Goal: Task Accomplishment & Management: Use online tool/utility

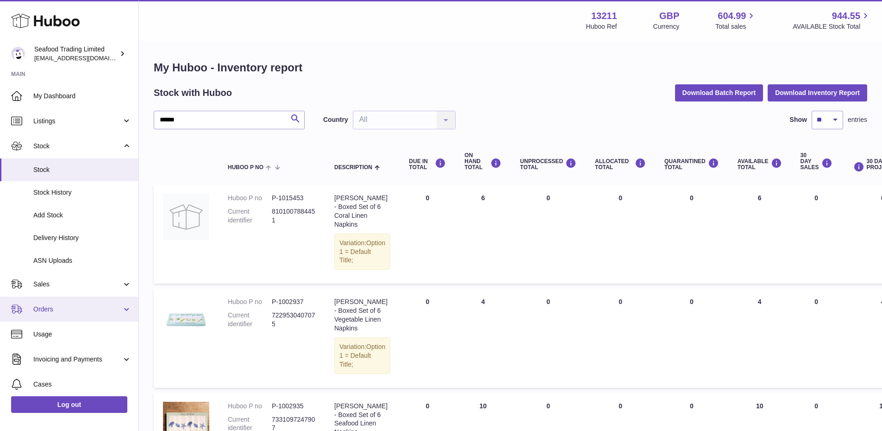
click at [40, 308] on span "Orders" at bounding box center [77, 309] width 88 height 9
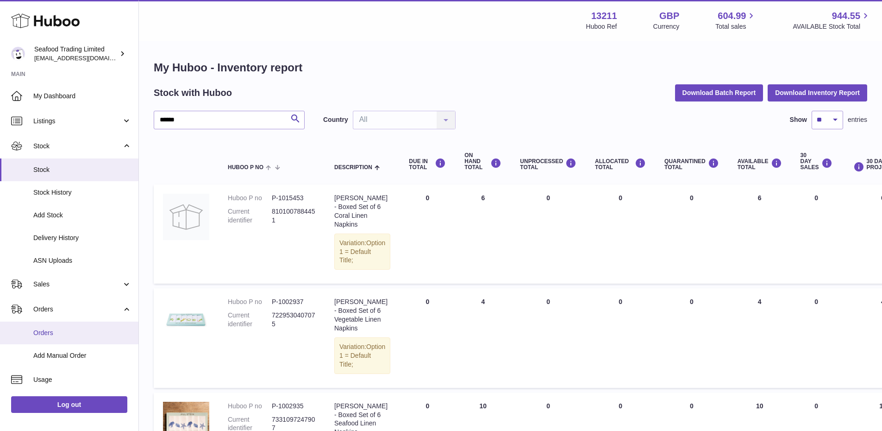
click at [49, 333] on span "Orders" at bounding box center [82, 332] width 98 height 9
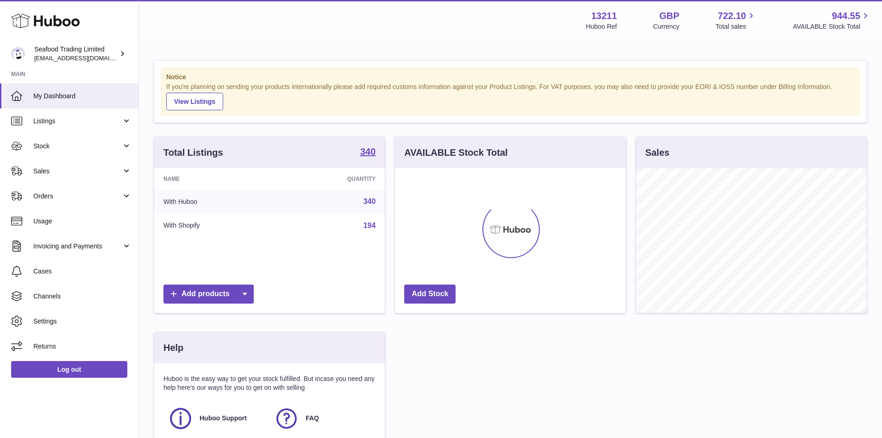
scroll to position [144, 231]
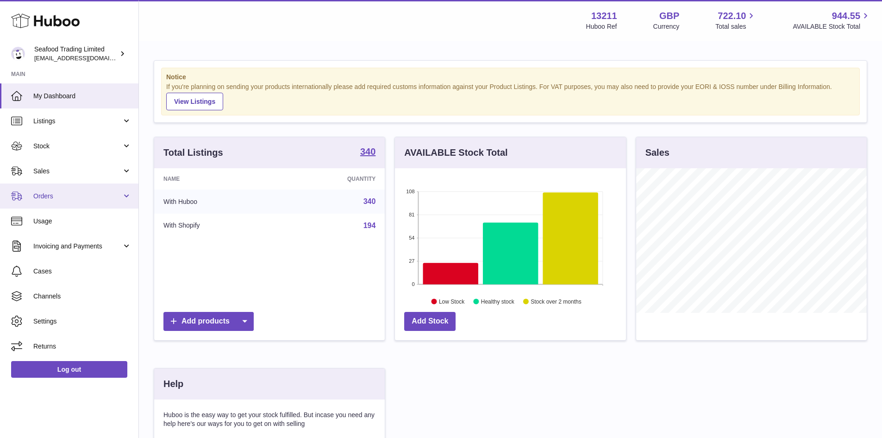
click at [44, 198] on span "Orders" at bounding box center [77, 196] width 88 height 9
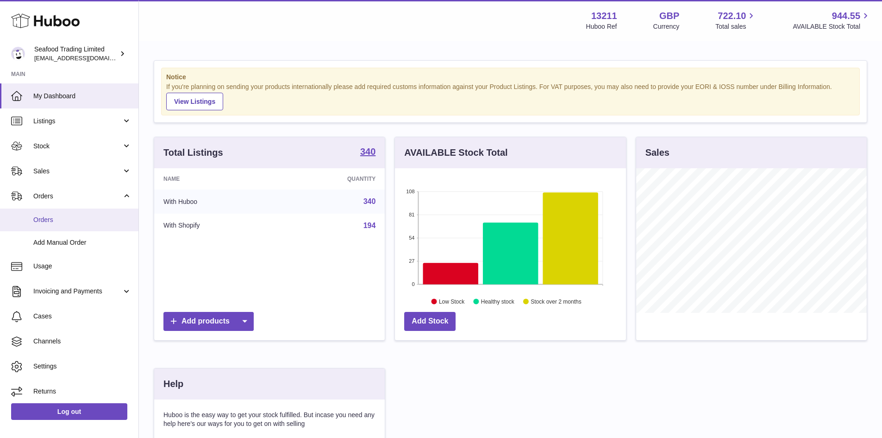
click at [49, 220] on span "Orders" at bounding box center [82, 219] width 98 height 9
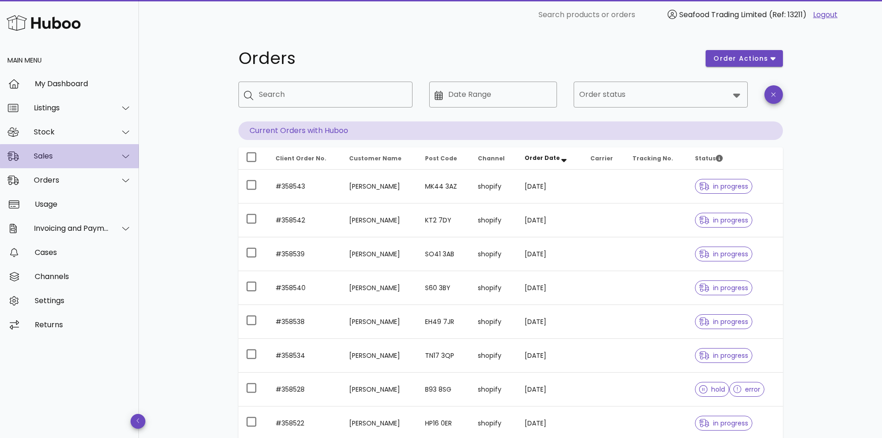
click at [38, 152] on div "Sales" at bounding box center [71, 155] width 75 height 9
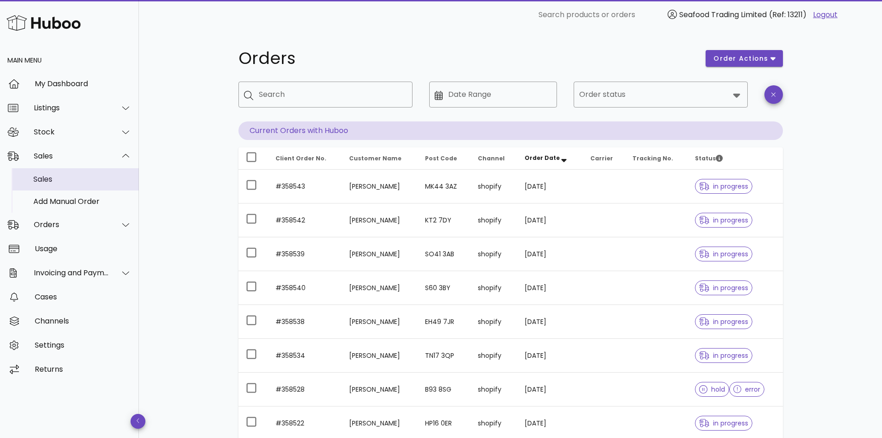
click at [41, 175] on div "Sales" at bounding box center [82, 179] width 98 height 9
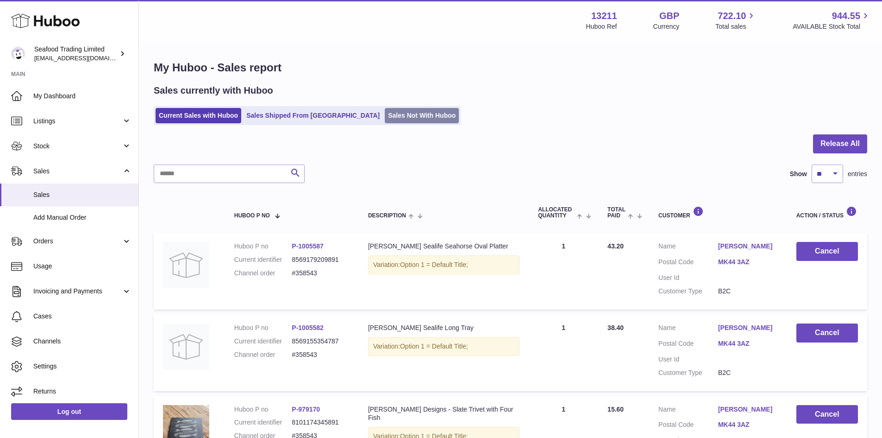
click at [385, 115] on link "Sales Not With Huboo" at bounding box center [422, 115] width 74 height 15
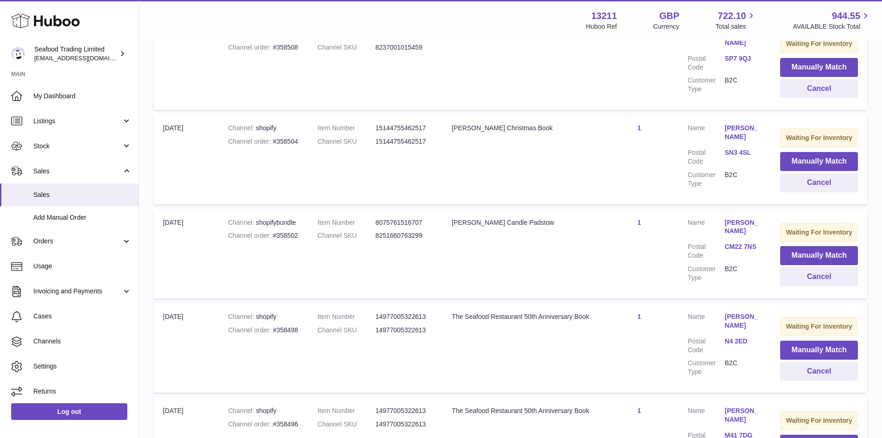
scroll to position [556, 0]
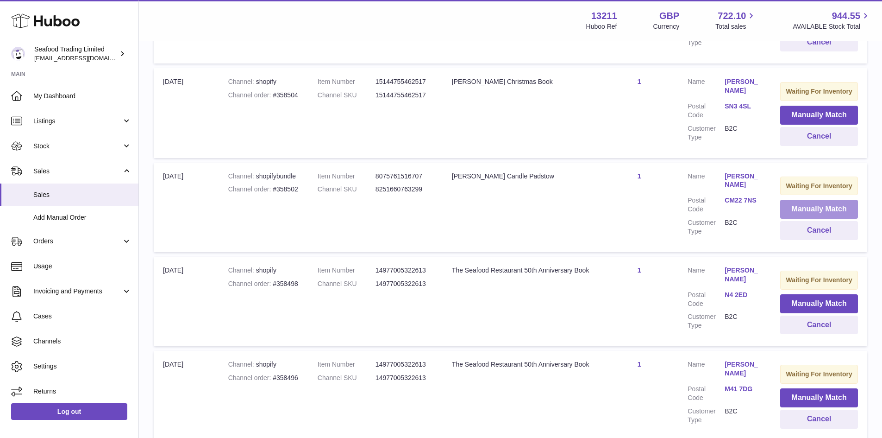
click at [810, 207] on button "Manually Match" at bounding box center [819, 209] width 78 height 19
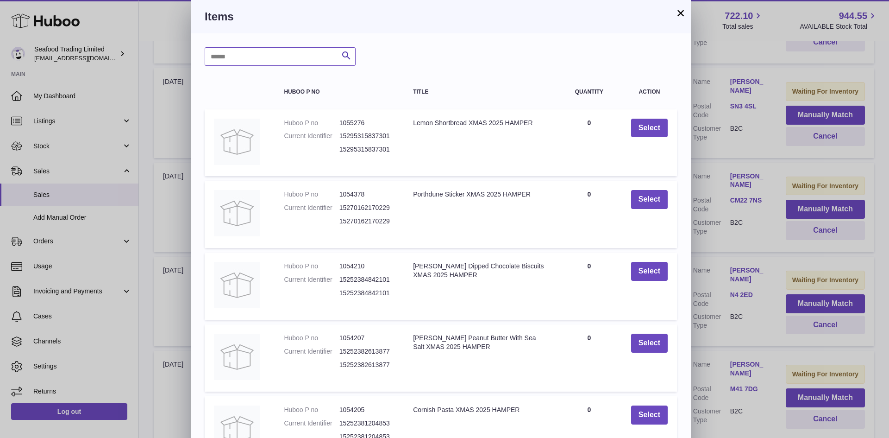
click at [251, 55] on input "text" at bounding box center [280, 56] width 151 height 19
type input "******"
click at [348, 54] on icon "submit" at bounding box center [346, 56] width 11 height 12
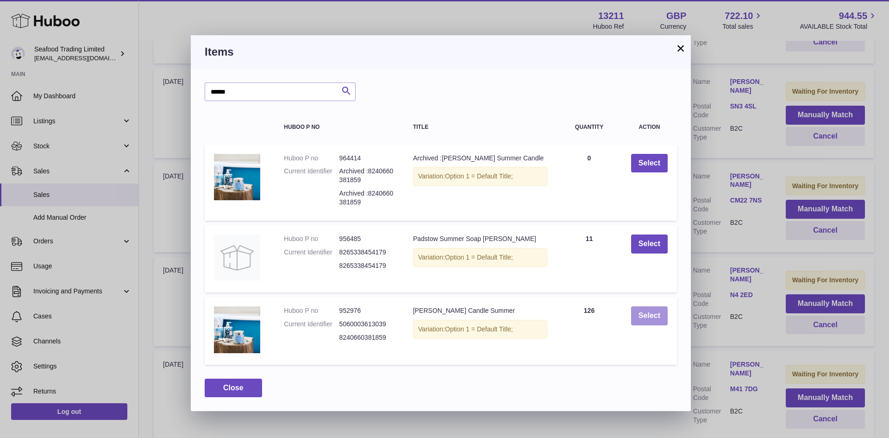
click at [648, 319] on button "Select" at bounding box center [649, 315] width 37 height 19
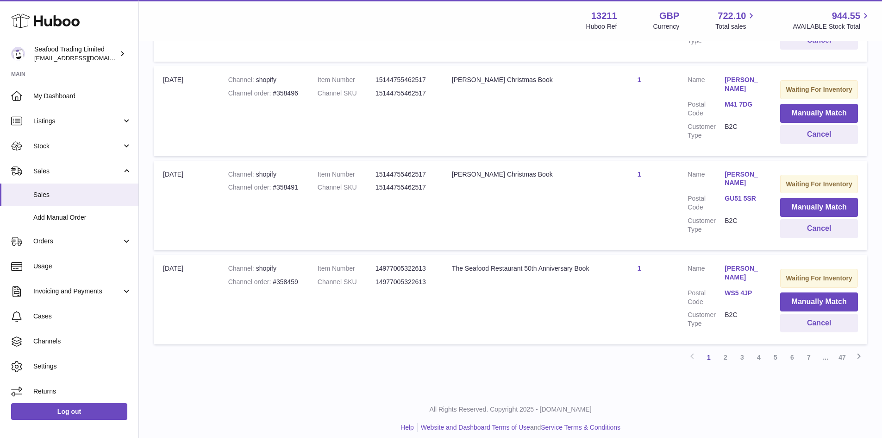
scroll to position [842, 0]
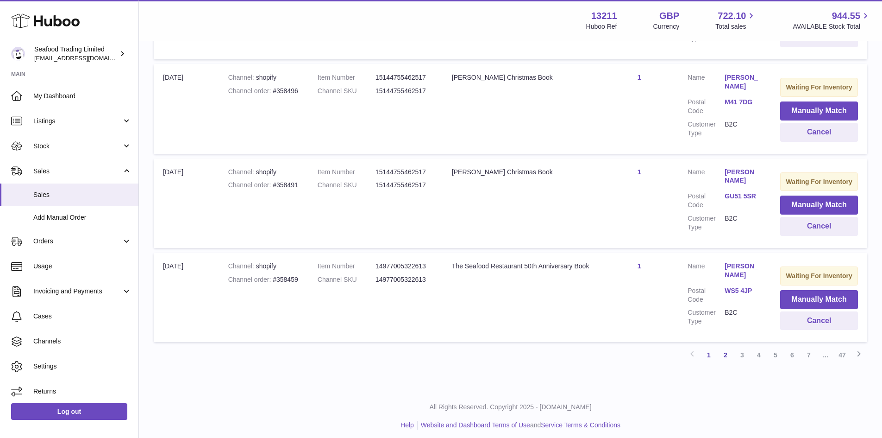
click at [725, 350] on link "2" at bounding box center [725, 354] width 17 height 17
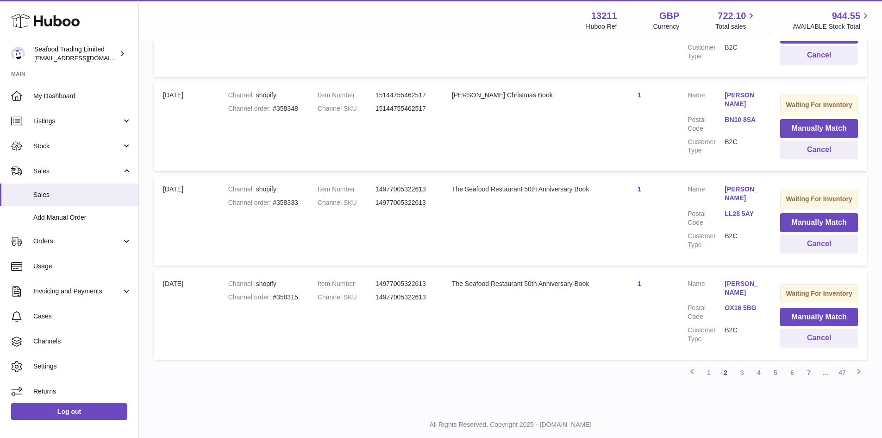
scroll to position [848, 0]
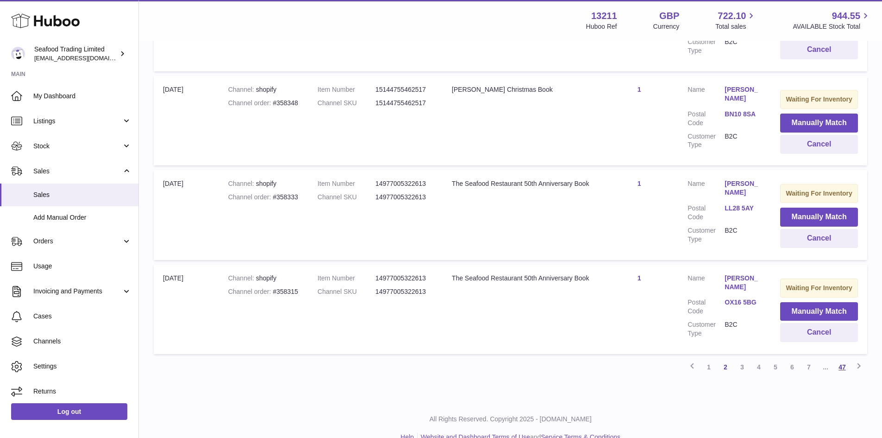
click at [842, 358] on link "47" at bounding box center [842, 366] width 17 height 17
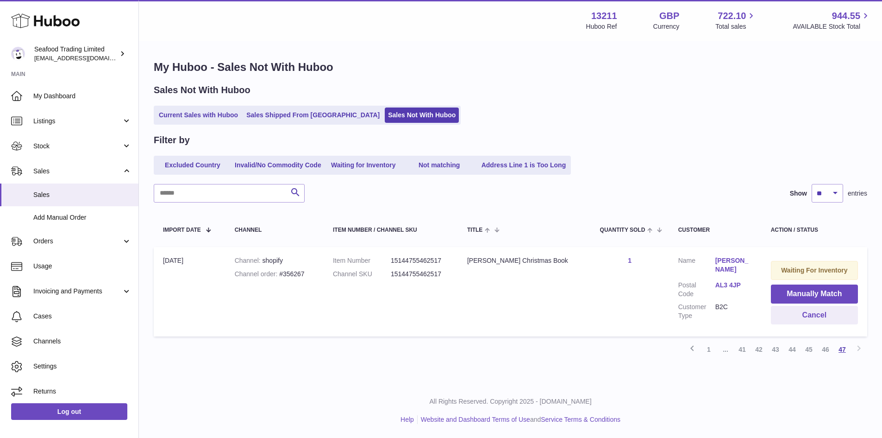
scroll to position [0, 0]
click at [827, 350] on link "46" at bounding box center [825, 349] width 17 height 17
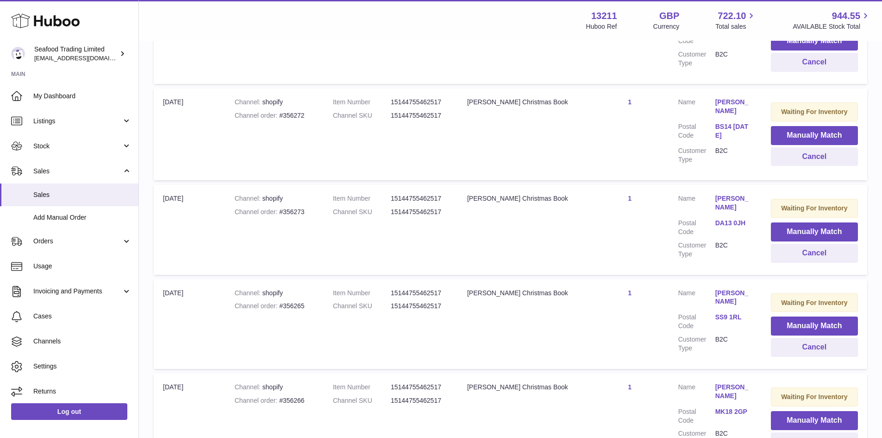
scroll to position [842, 0]
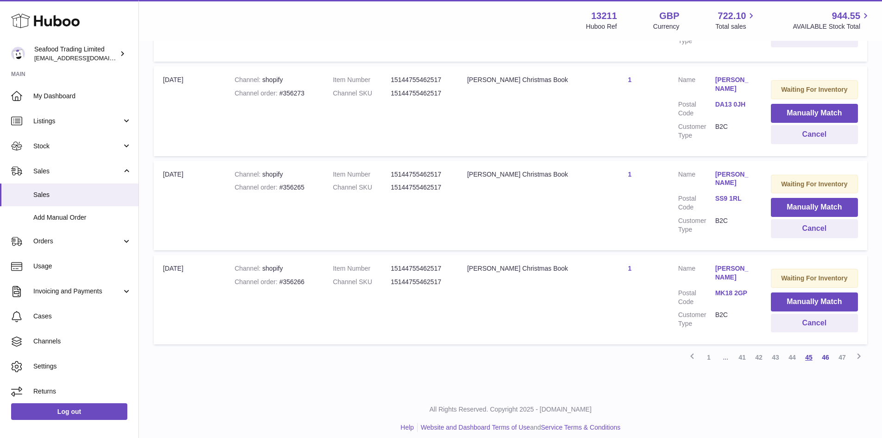
click at [809, 349] on link "45" at bounding box center [809, 357] width 17 height 17
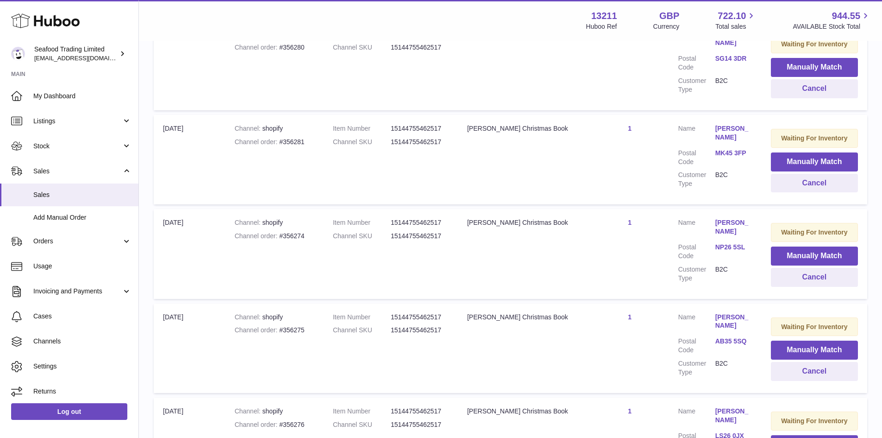
scroll to position [837, 0]
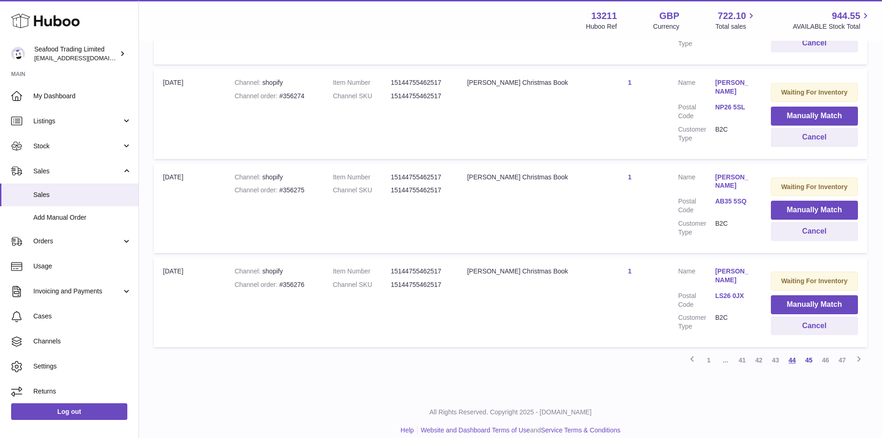
click at [791, 352] on link "44" at bounding box center [792, 360] width 17 height 17
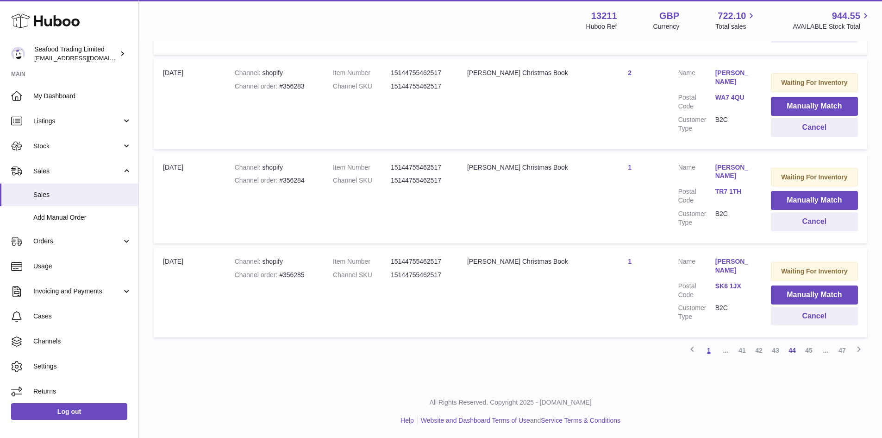
scroll to position [848, 0]
click at [776, 349] on link "43" at bounding box center [775, 349] width 17 height 17
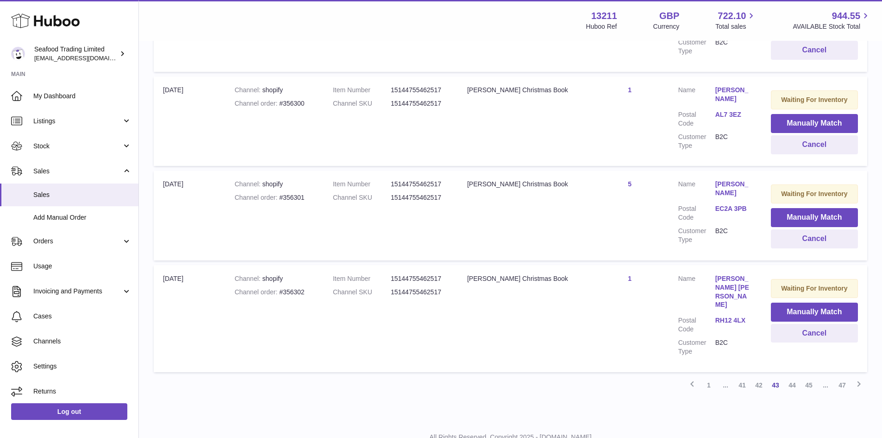
scroll to position [854, 0]
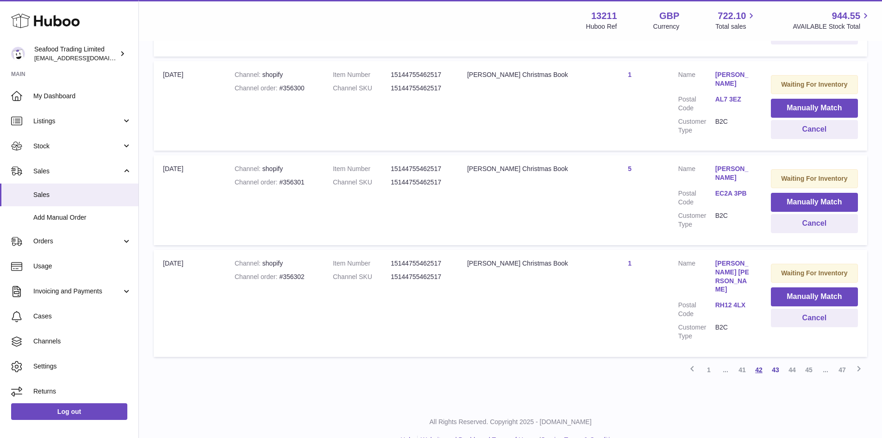
click at [758, 361] on link "42" at bounding box center [759, 369] width 17 height 17
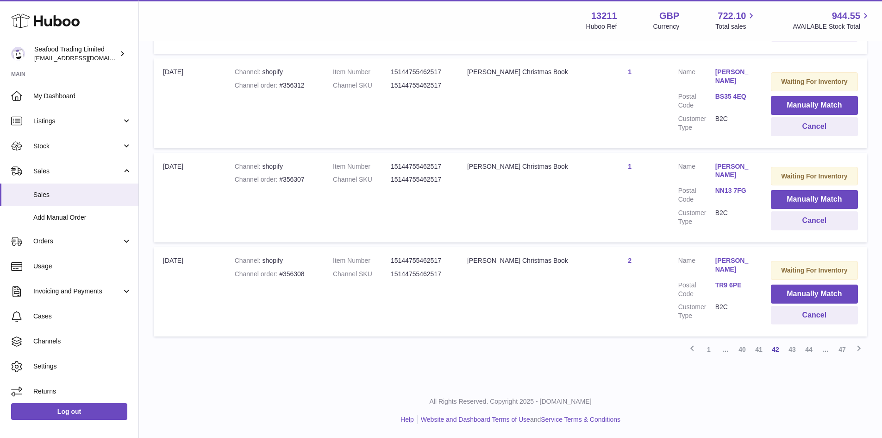
scroll to position [848, 0]
click at [757, 351] on link "41" at bounding box center [759, 349] width 17 height 17
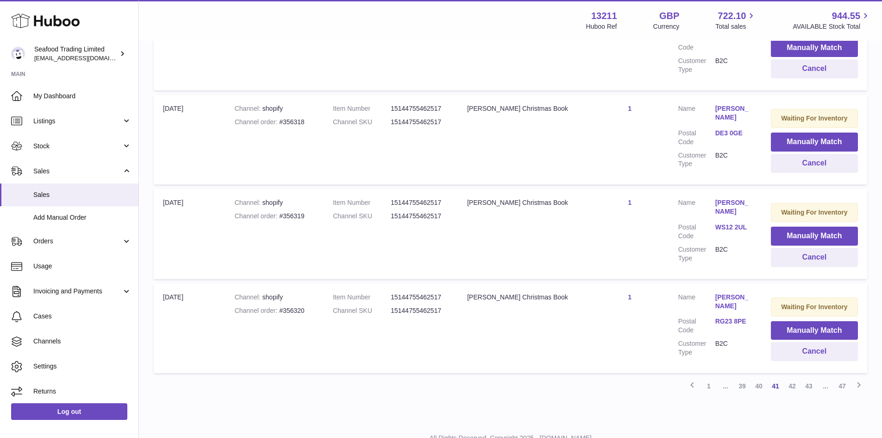
scroll to position [854, 0]
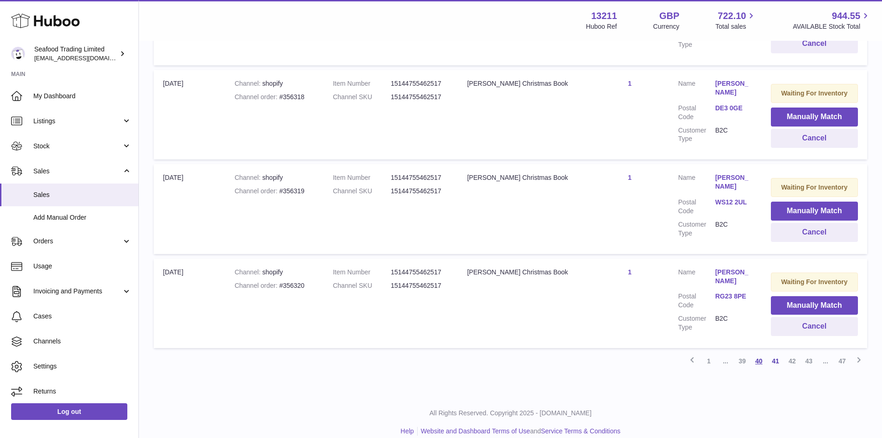
click at [758, 352] on link "40" at bounding box center [759, 360] width 17 height 17
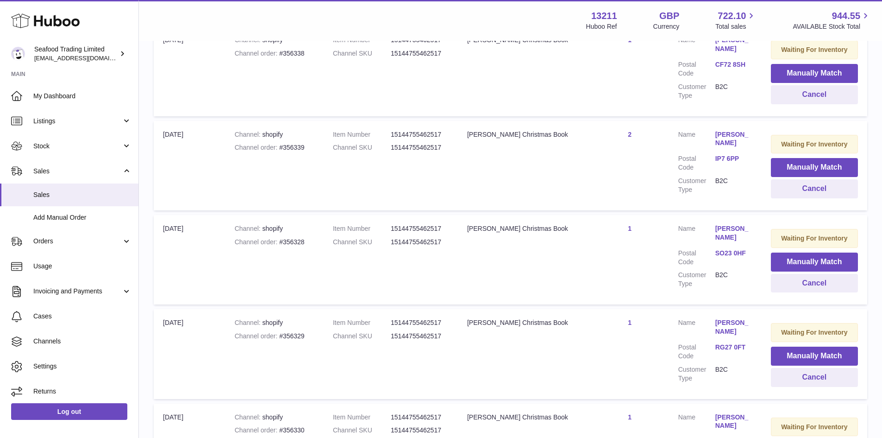
scroll to position [829, 0]
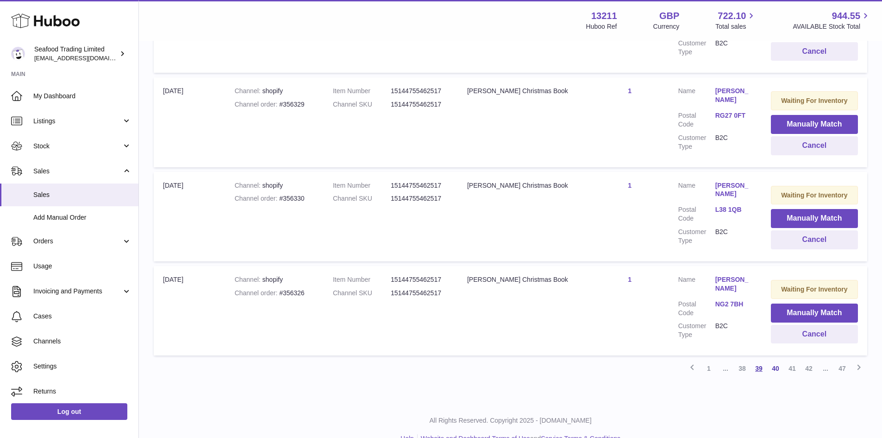
click at [759, 374] on link "39" at bounding box center [759, 368] width 17 height 17
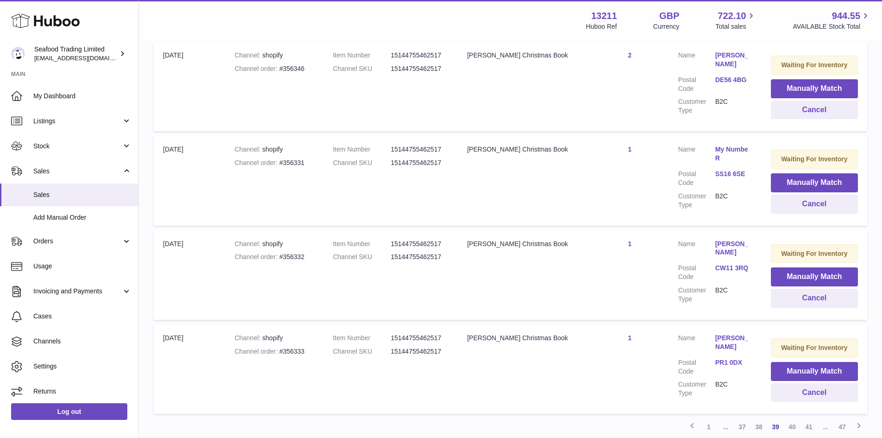
scroll to position [840, 0]
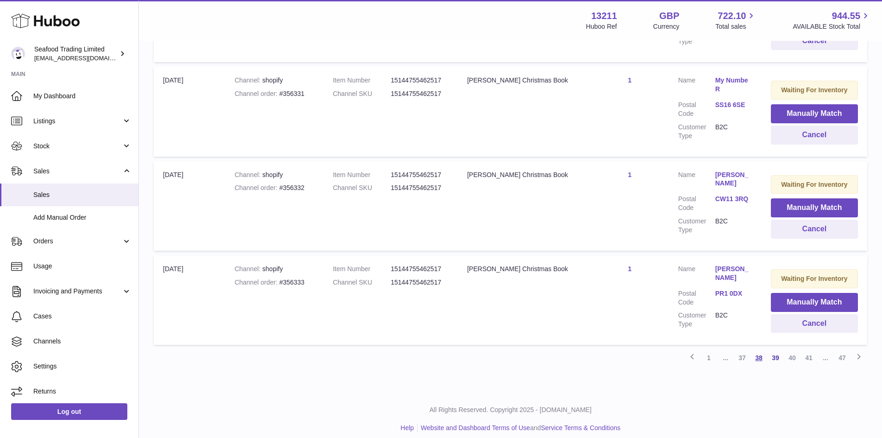
click at [759, 349] on link "38" at bounding box center [759, 357] width 17 height 17
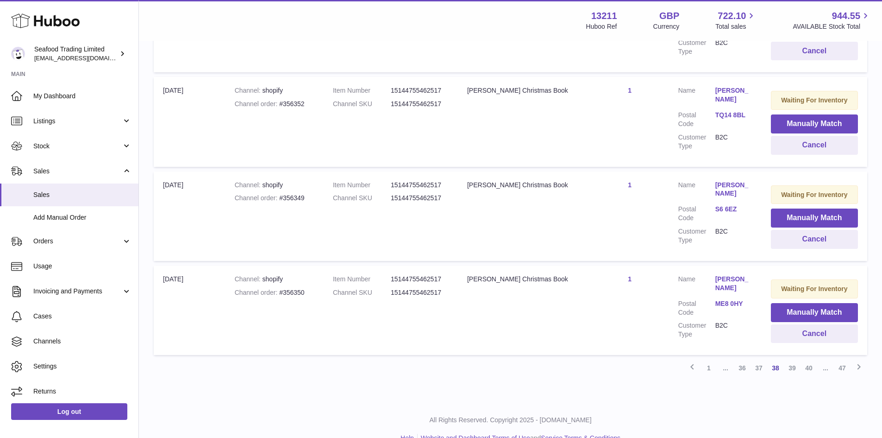
scroll to position [848, 0]
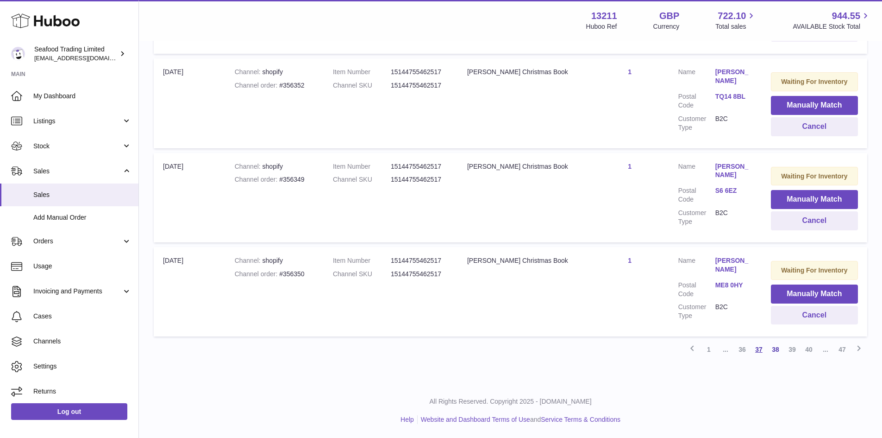
click at [758, 347] on link "37" at bounding box center [759, 349] width 17 height 17
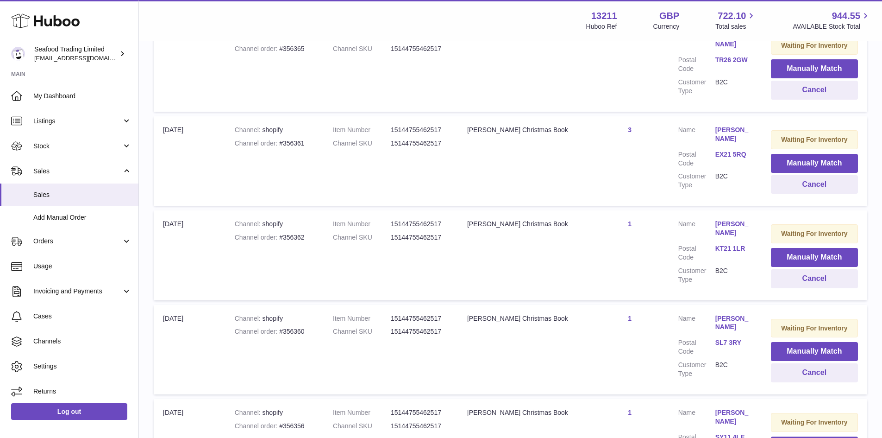
scroll to position [854, 0]
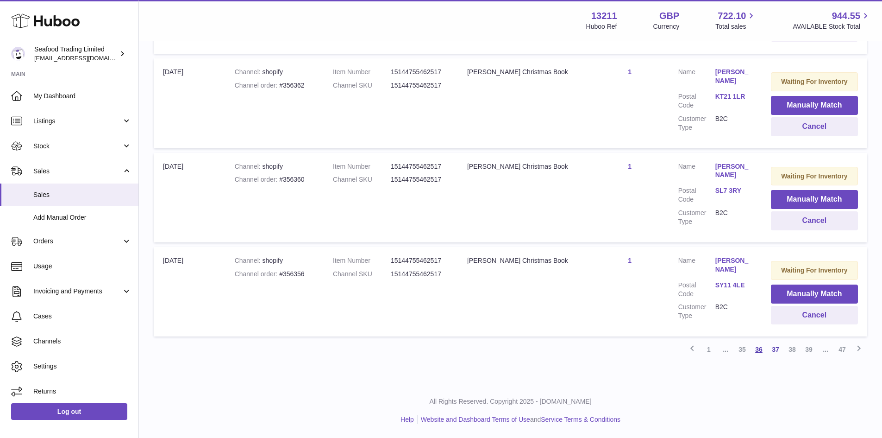
click at [760, 349] on link "36" at bounding box center [759, 349] width 17 height 17
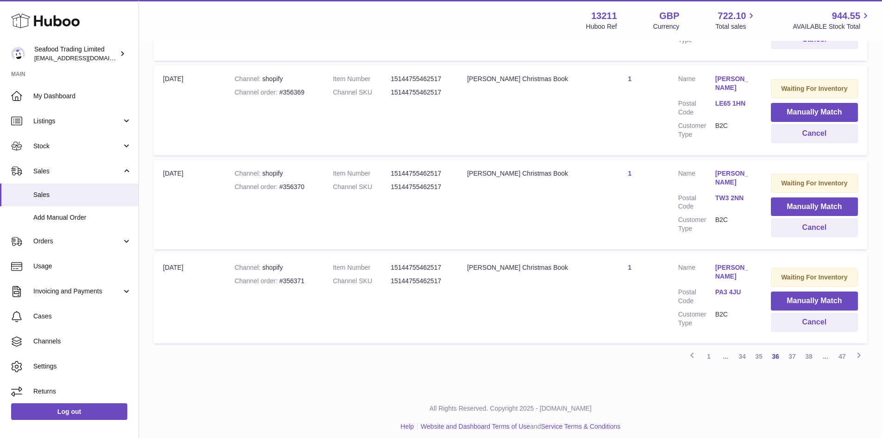
scroll to position [840, 0]
click at [758, 352] on link "35" at bounding box center [759, 354] width 17 height 17
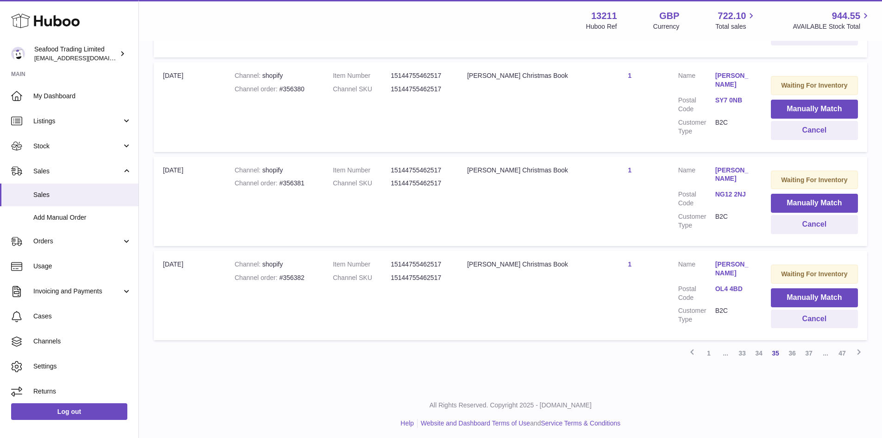
scroll to position [845, 0]
click at [757, 349] on link "34" at bounding box center [759, 352] width 17 height 17
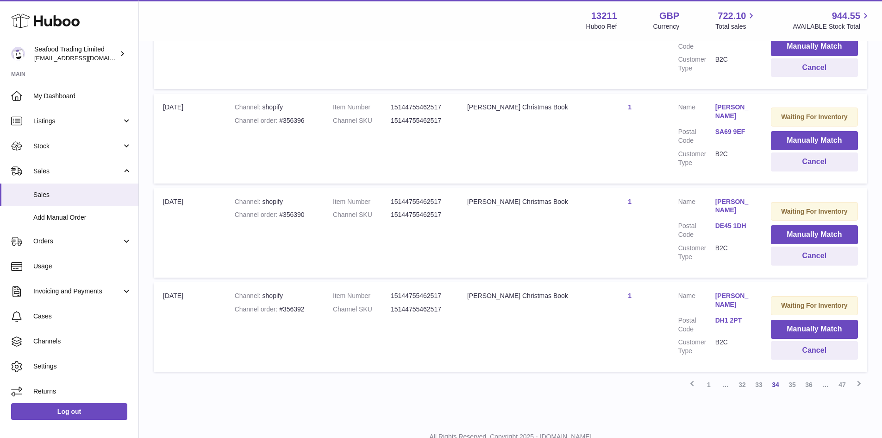
scroll to position [842, 0]
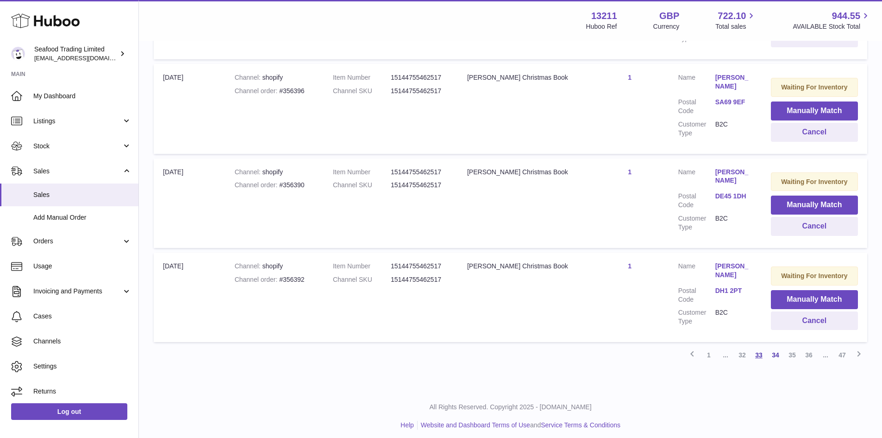
click at [761, 346] on link "33" at bounding box center [759, 354] width 17 height 17
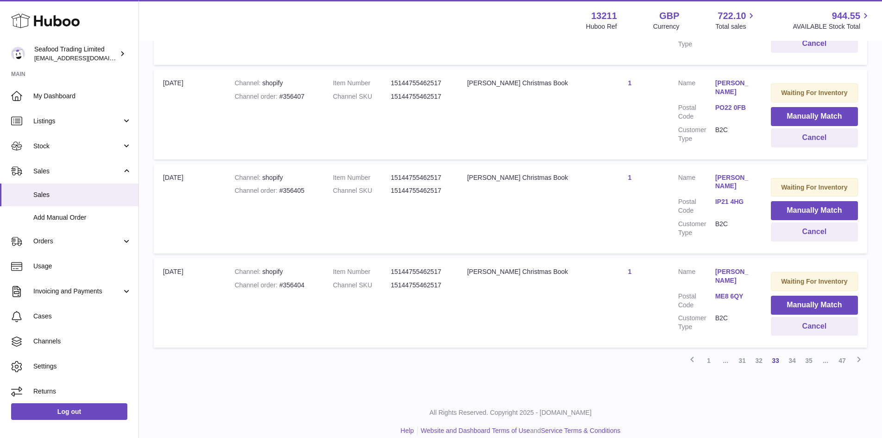
scroll to position [837, 0]
click at [757, 352] on link "32" at bounding box center [759, 360] width 17 height 17
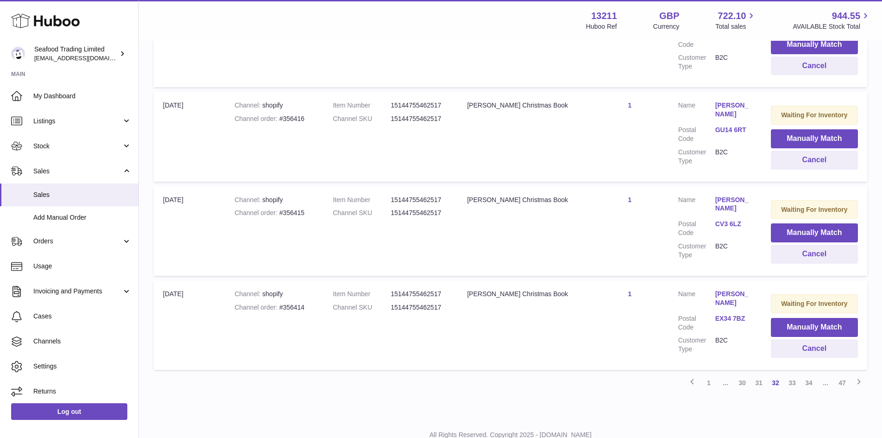
scroll to position [842, 0]
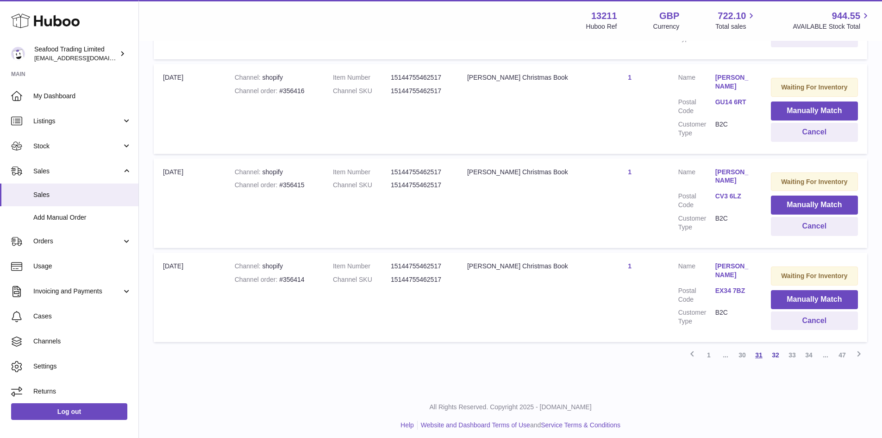
click at [759, 348] on link "31" at bounding box center [759, 354] width 17 height 17
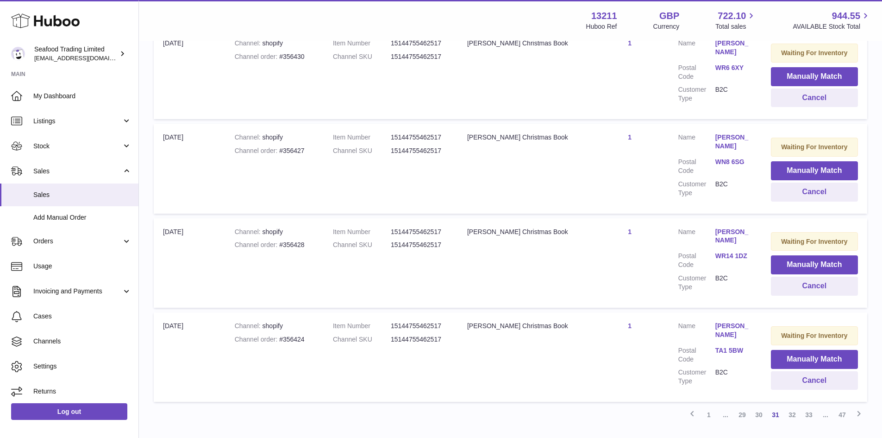
scroll to position [842, 0]
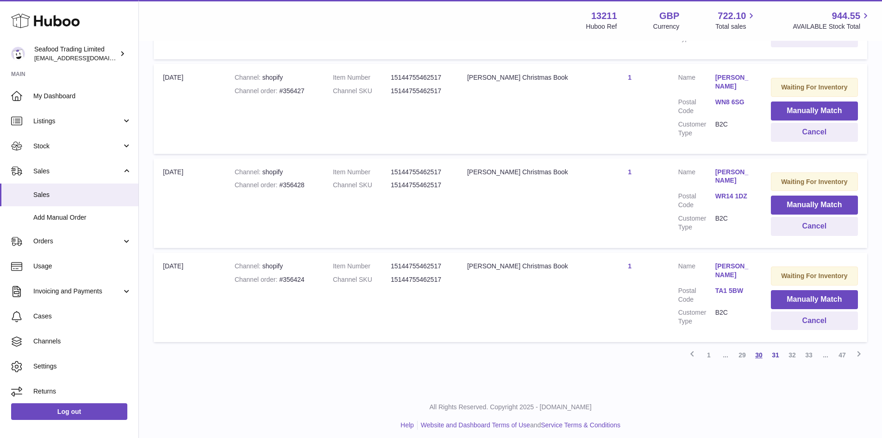
click at [757, 350] on link "30" at bounding box center [759, 354] width 17 height 17
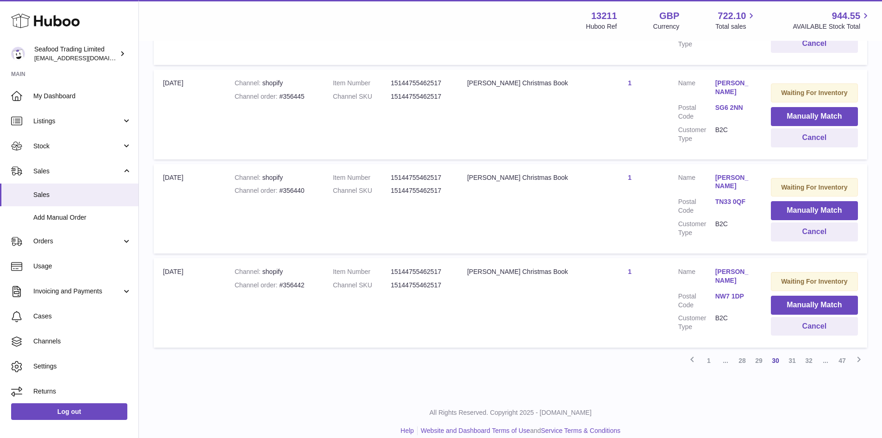
scroll to position [840, 0]
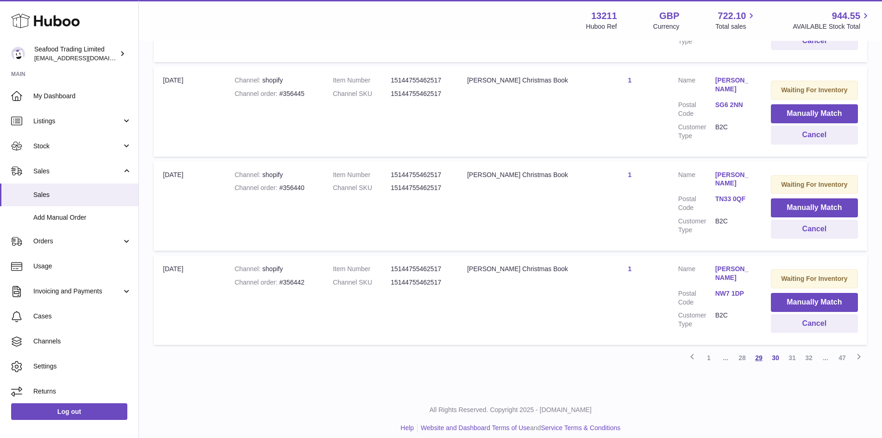
click at [758, 349] on link "29" at bounding box center [759, 357] width 17 height 17
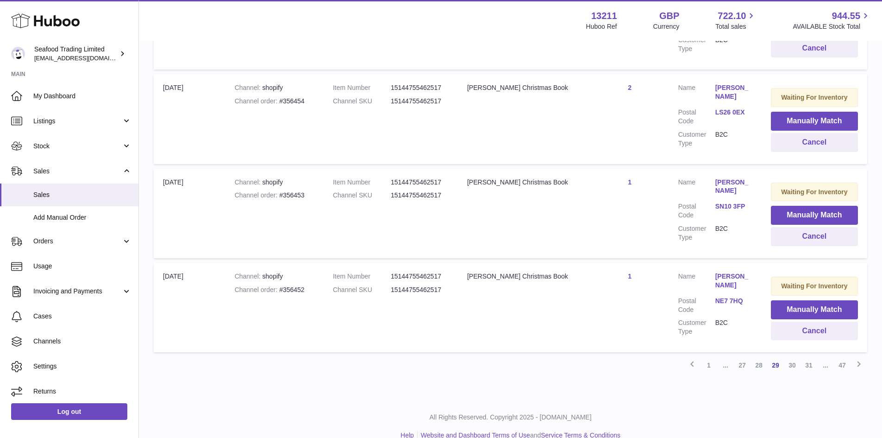
scroll to position [840, 0]
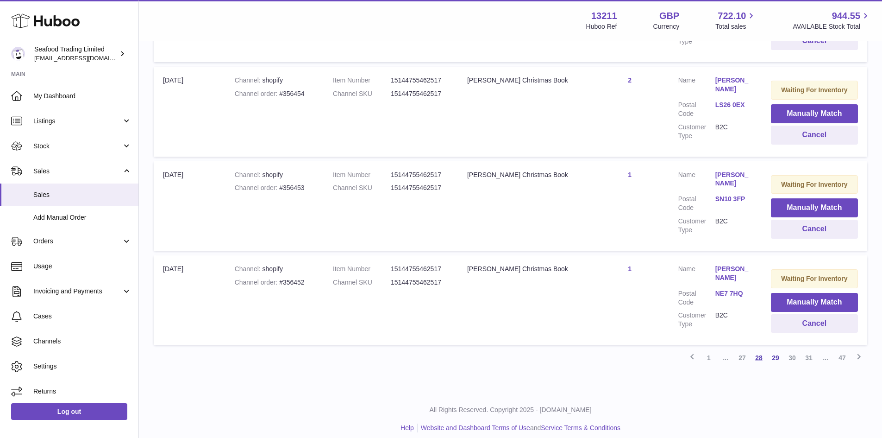
click at [761, 349] on link "28" at bounding box center [759, 357] width 17 height 17
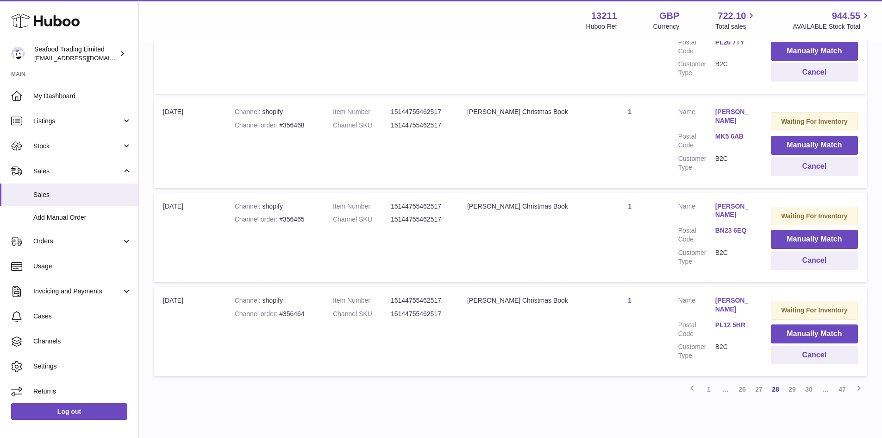
scroll to position [840, 0]
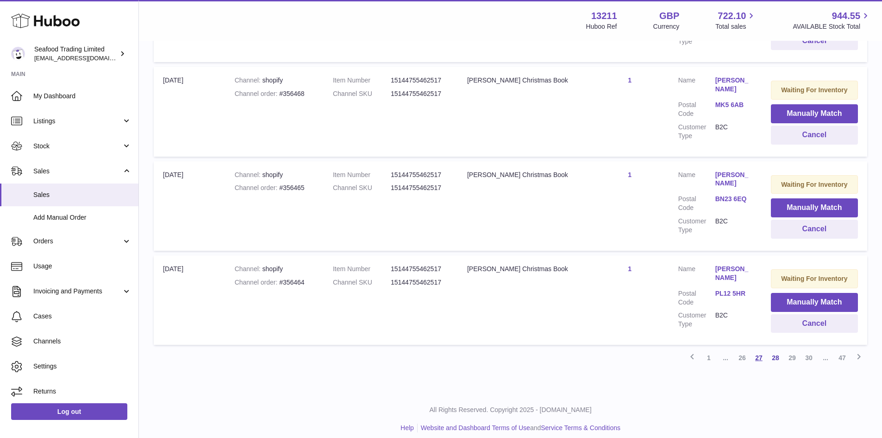
click at [762, 350] on link "27" at bounding box center [759, 357] width 17 height 17
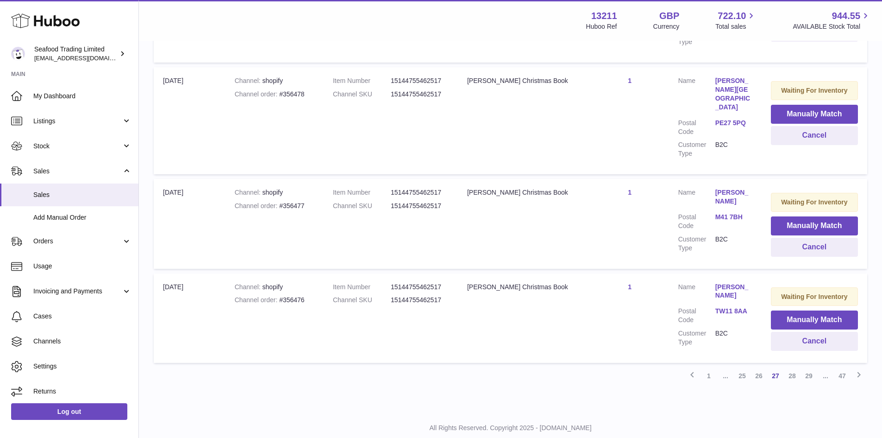
scroll to position [851, 0]
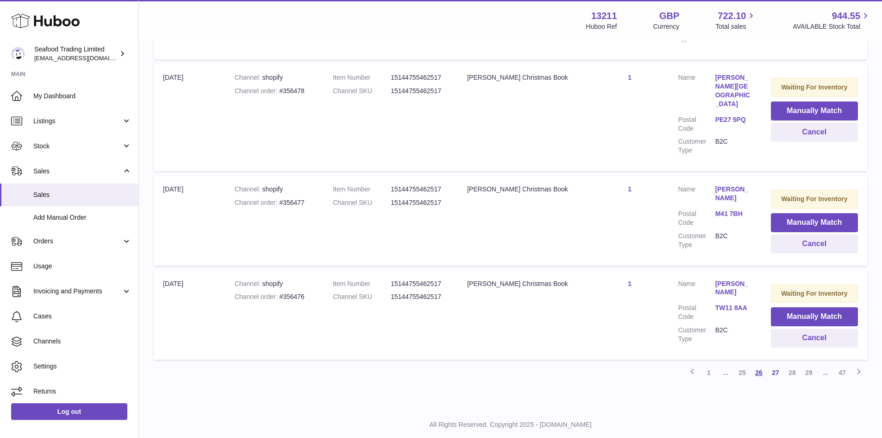
click at [755, 364] on link "26" at bounding box center [759, 372] width 17 height 17
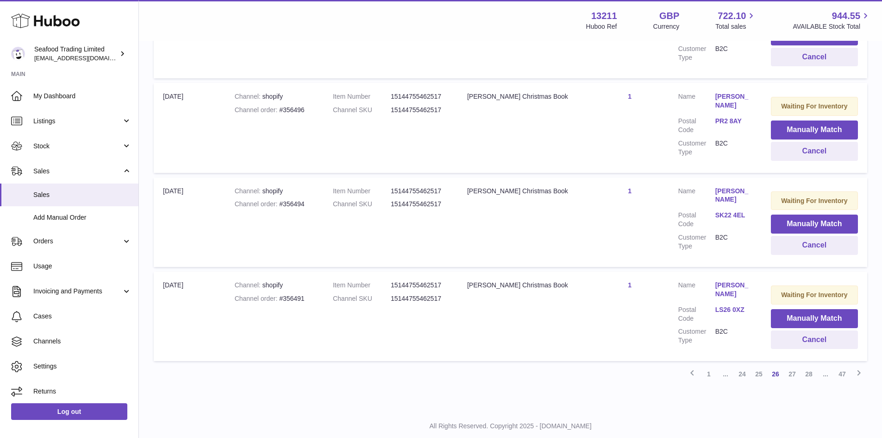
scroll to position [835, 0]
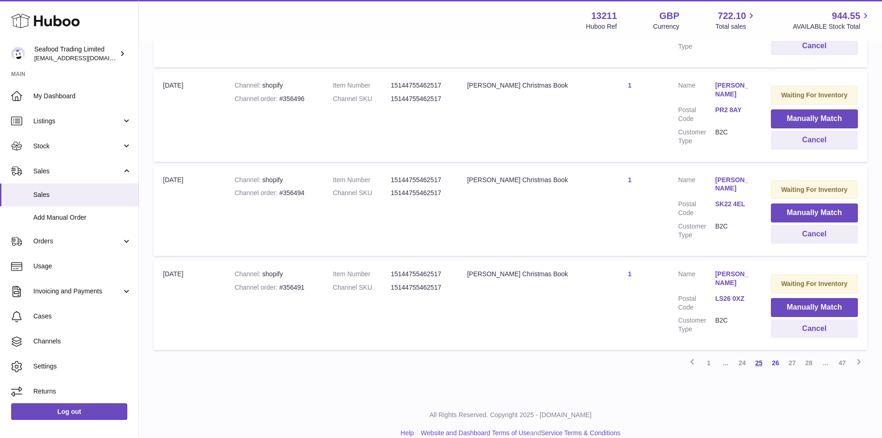
click at [758, 354] on link "25" at bounding box center [759, 362] width 17 height 17
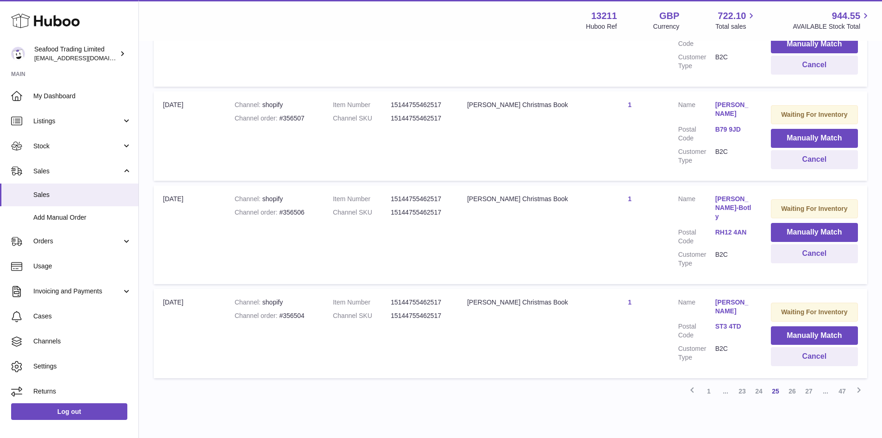
scroll to position [829, 0]
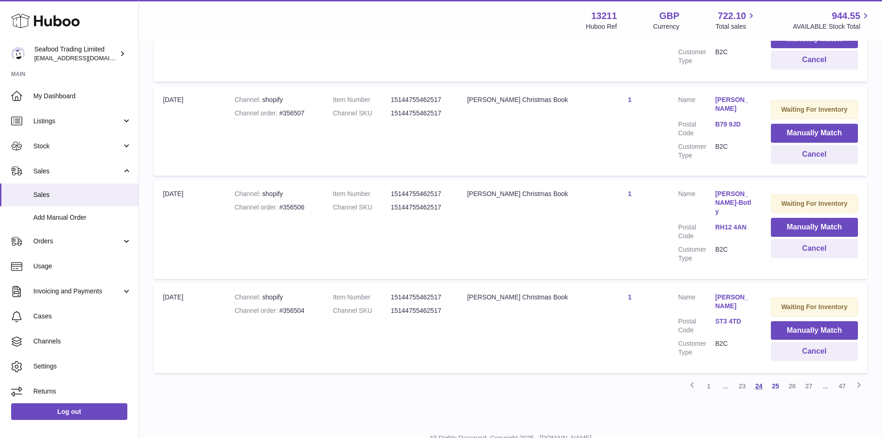
click at [759, 377] on link "24" at bounding box center [759, 385] width 17 height 17
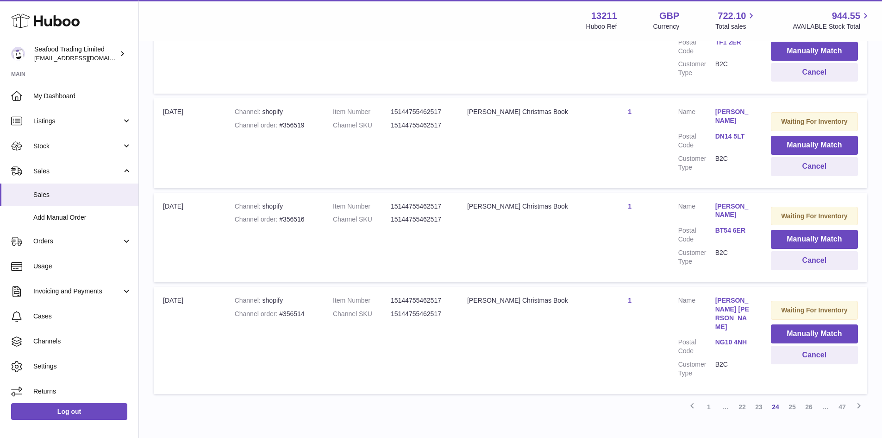
scroll to position [840, 0]
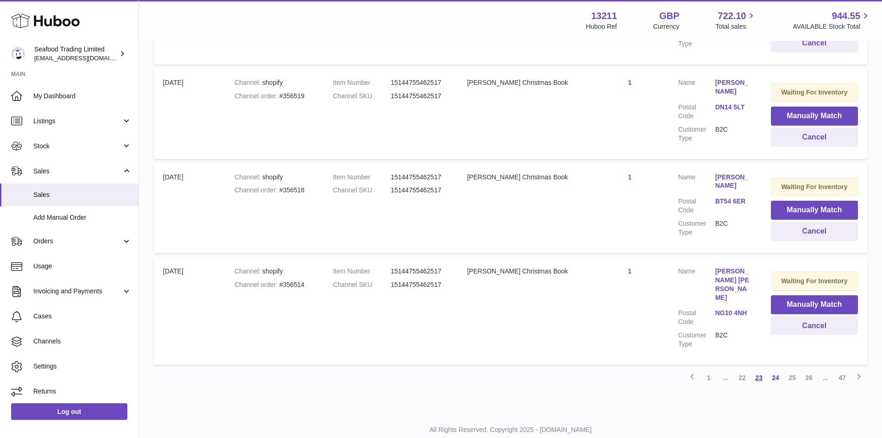
click at [756, 369] on link "23" at bounding box center [759, 377] width 17 height 17
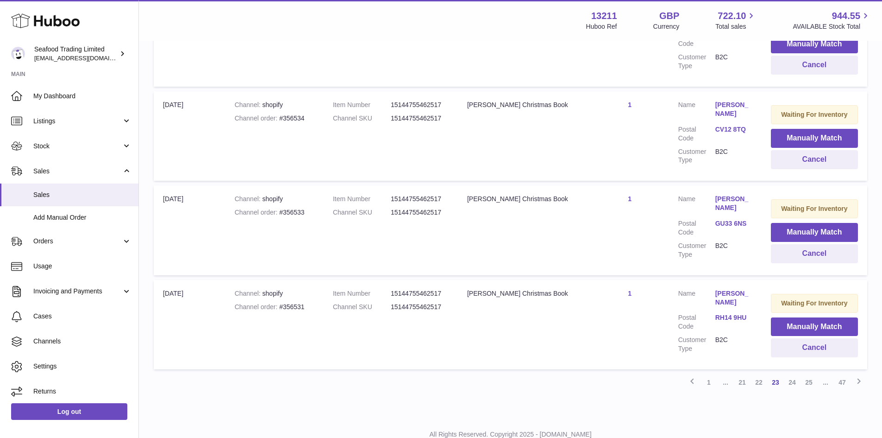
scroll to position [840, 0]
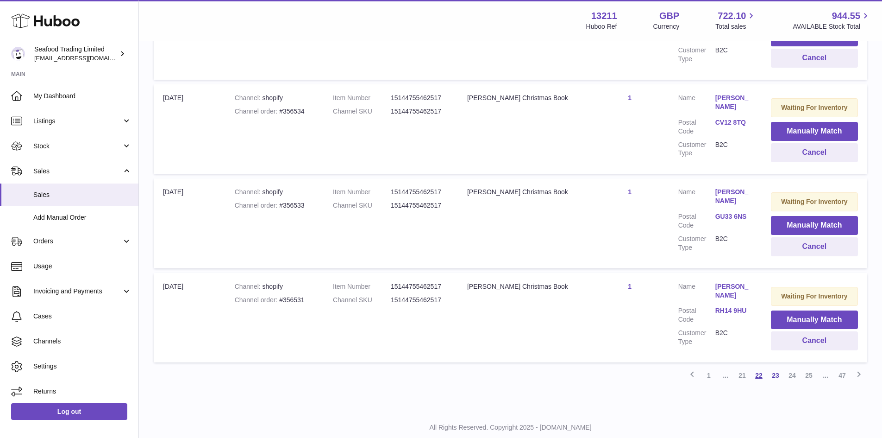
click at [760, 367] on link "22" at bounding box center [759, 375] width 17 height 17
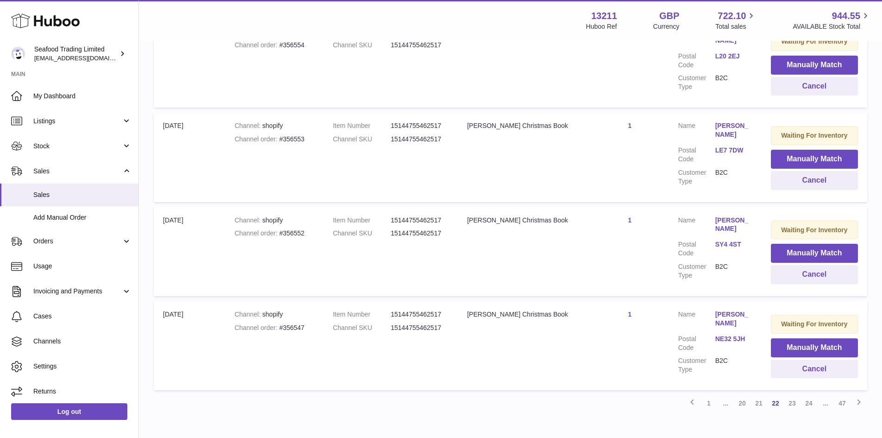
scroll to position [829, 0]
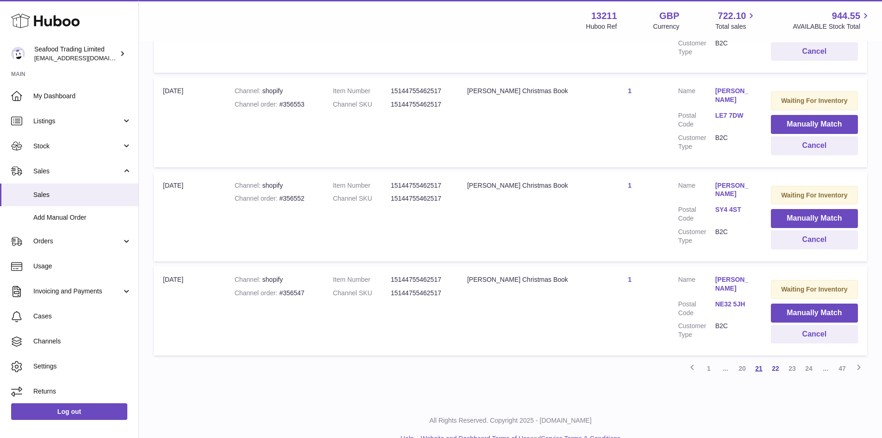
click at [758, 371] on link "21" at bounding box center [759, 368] width 17 height 17
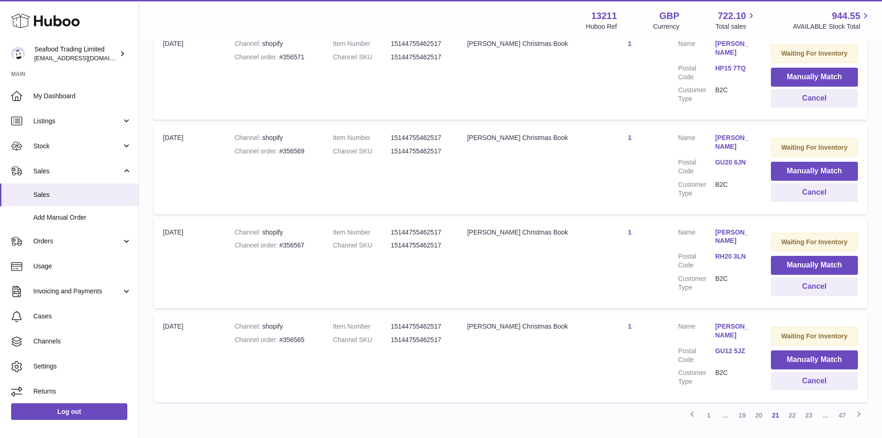
scroll to position [783, 0]
click at [758, 408] on link "20" at bounding box center [759, 414] width 17 height 17
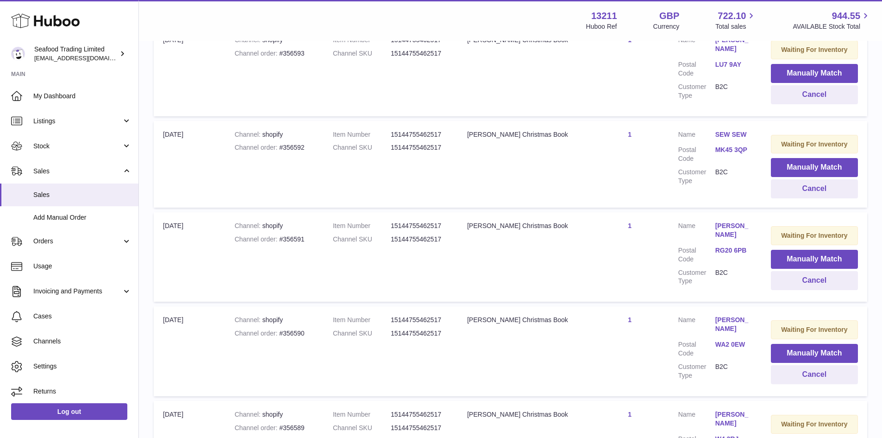
scroll to position [783, 0]
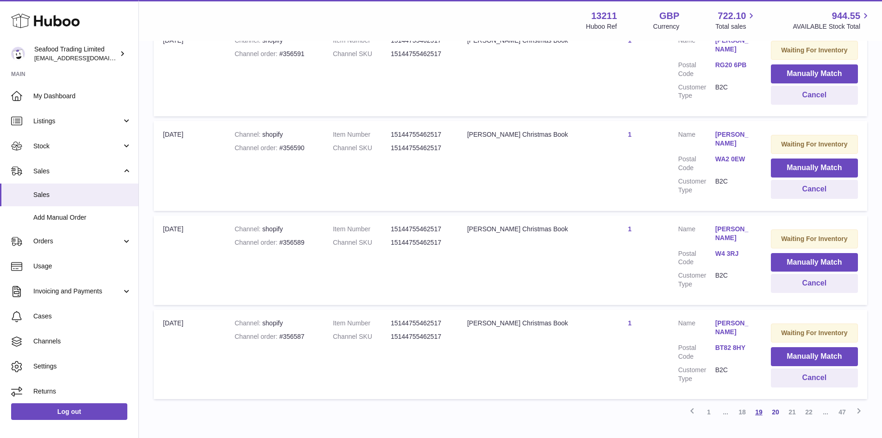
click at [757, 408] on link "19" at bounding box center [759, 411] width 17 height 17
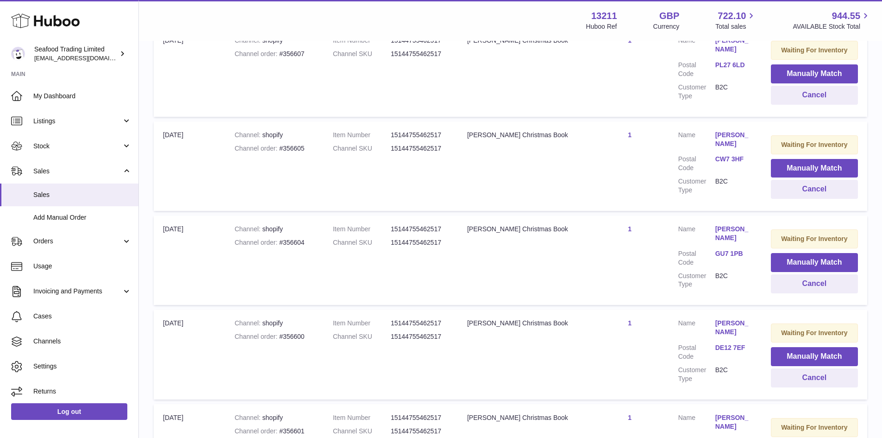
scroll to position [829, 0]
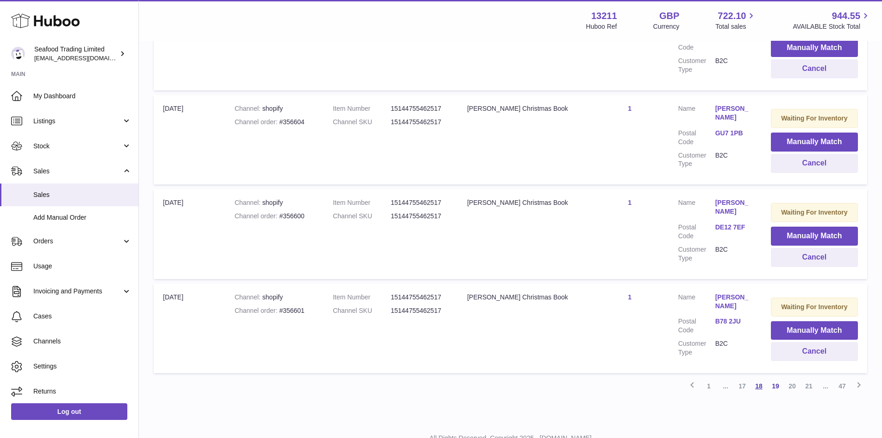
click at [757, 377] on link "18" at bounding box center [759, 385] width 17 height 17
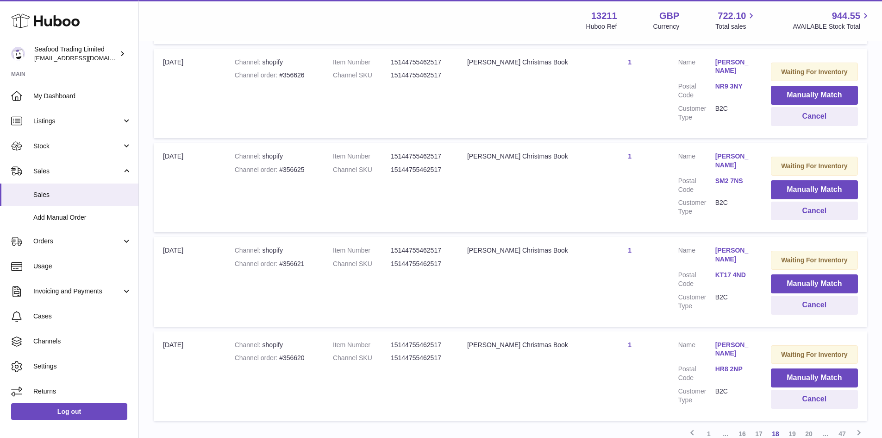
scroll to position [829, 0]
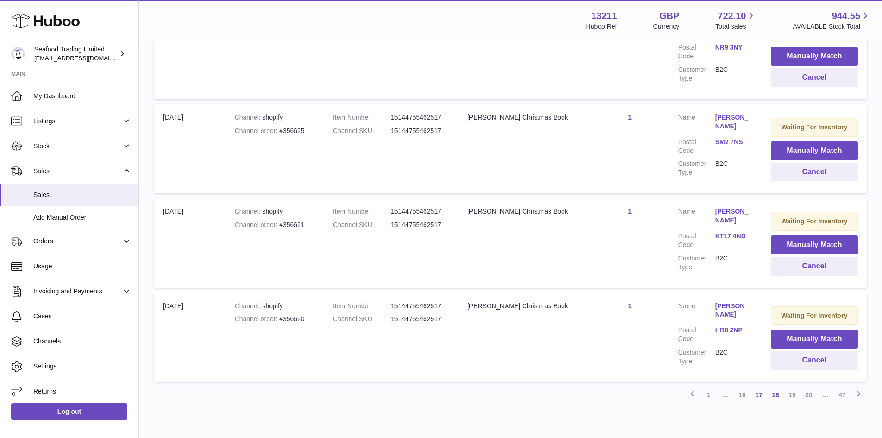
click at [758, 386] on link "17" at bounding box center [759, 394] width 17 height 17
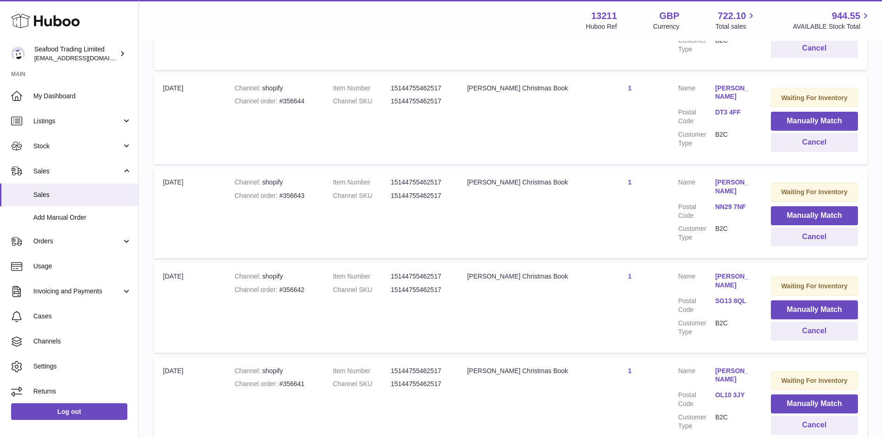
scroll to position [783, 0]
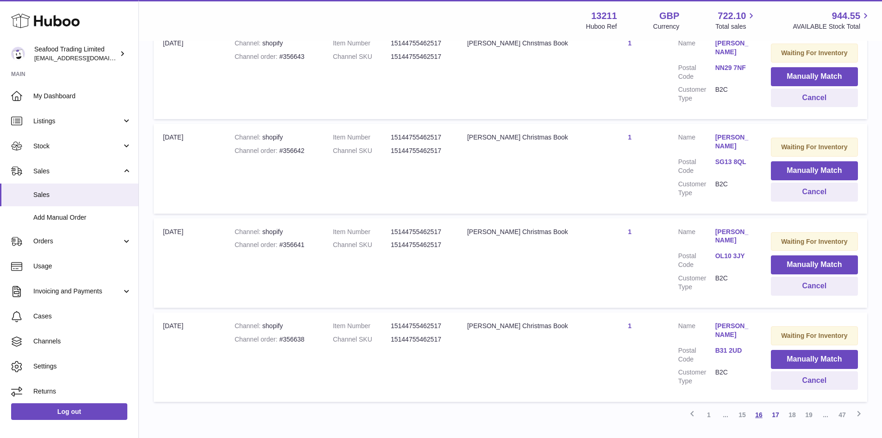
click at [758, 406] on link "16" at bounding box center [759, 414] width 17 height 17
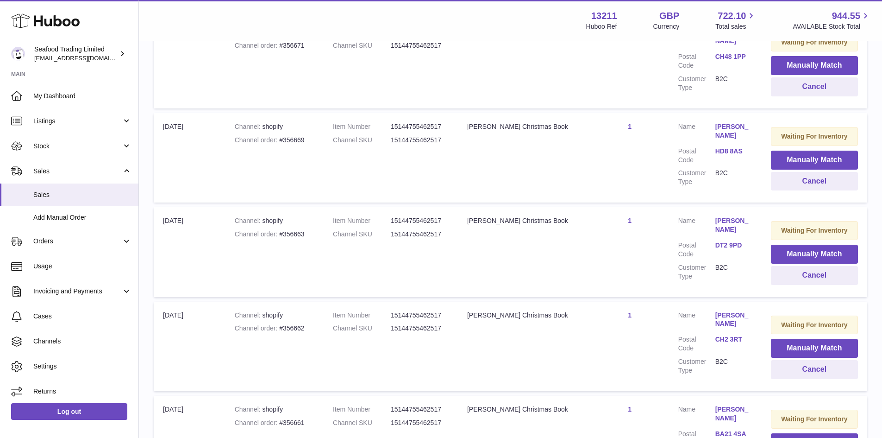
scroll to position [829, 0]
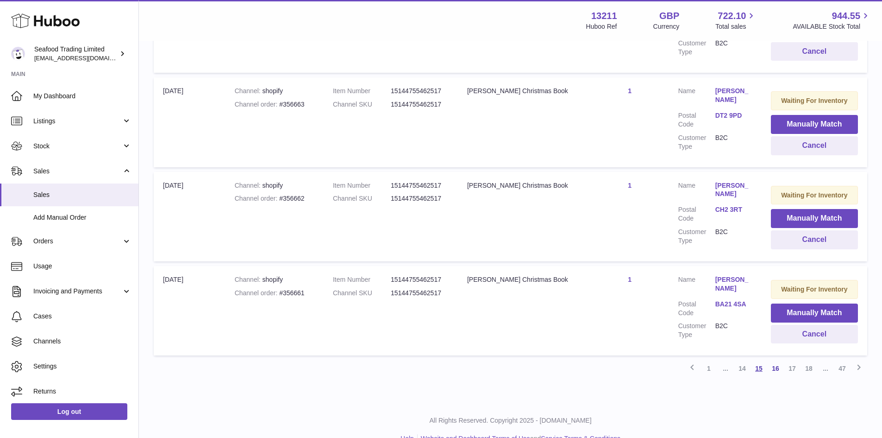
click at [759, 369] on link "15" at bounding box center [759, 368] width 17 height 17
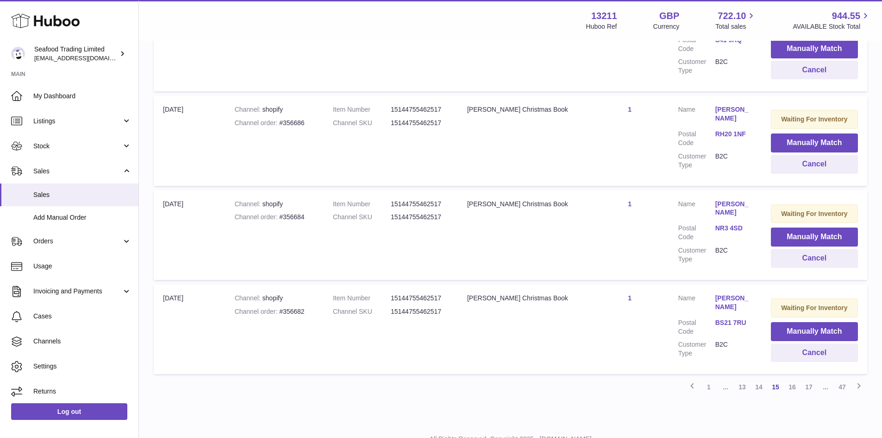
scroll to position [837, 0]
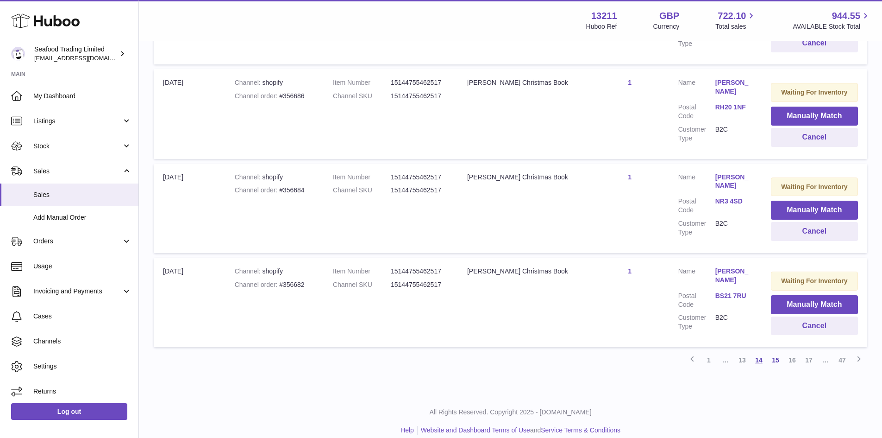
click at [757, 352] on link "14" at bounding box center [759, 360] width 17 height 17
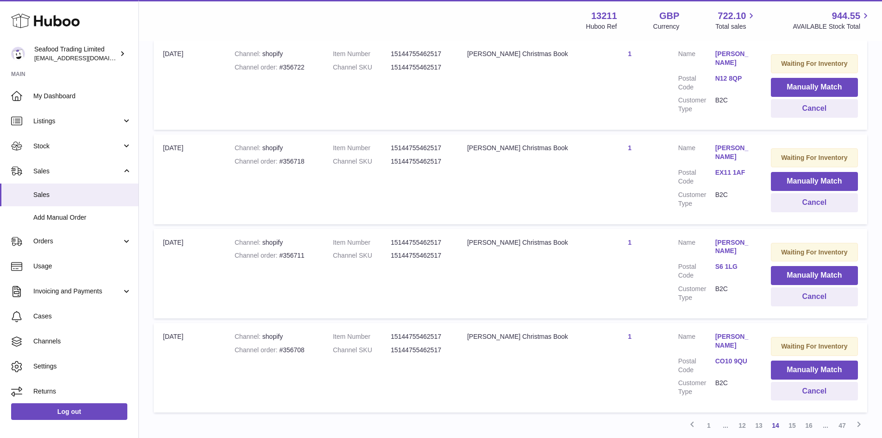
scroll to position [842, 0]
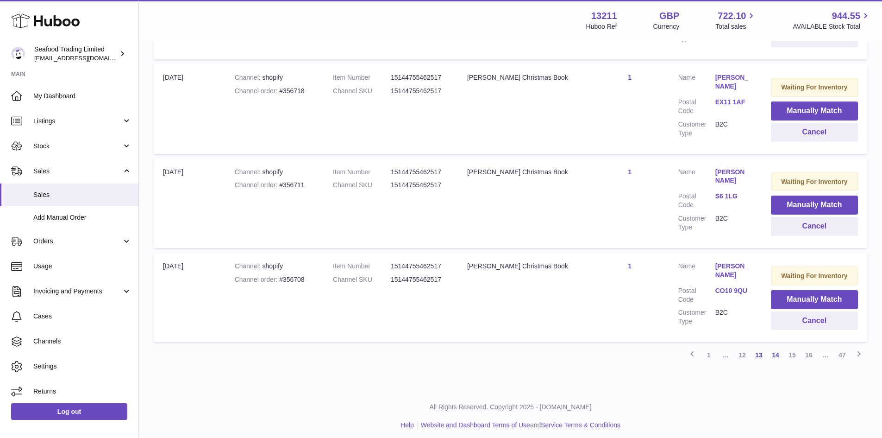
click at [758, 351] on link "13" at bounding box center [759, 354] width 17 height 17
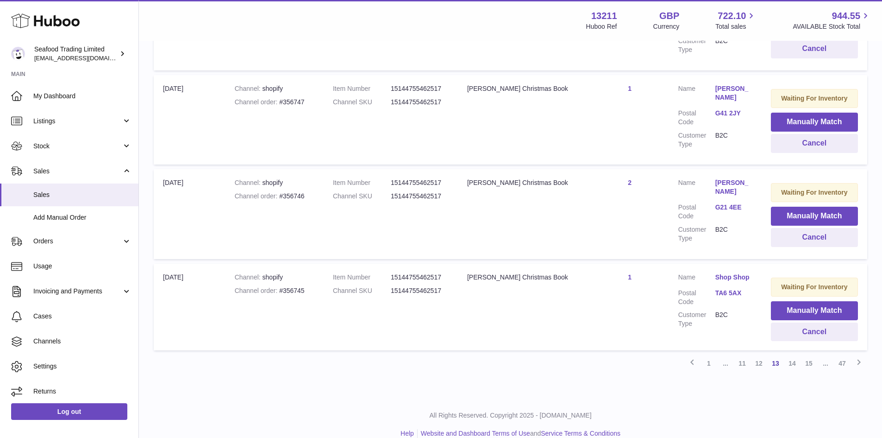
scroll to position [842, 0]
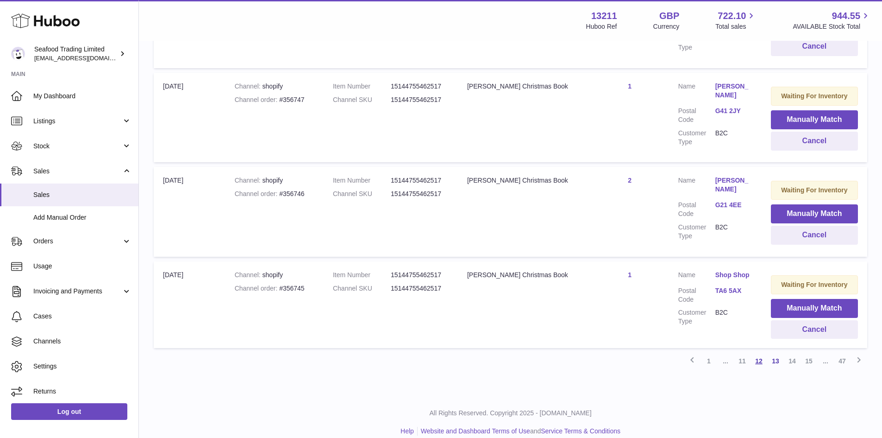
click at [760, 352] on link "12" at bounding box center [759, 360] width 17 height 17
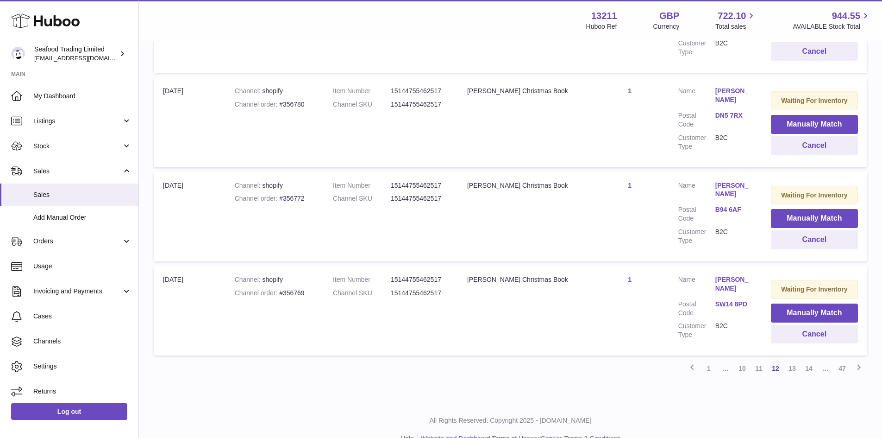
scroll to position [842, 0]
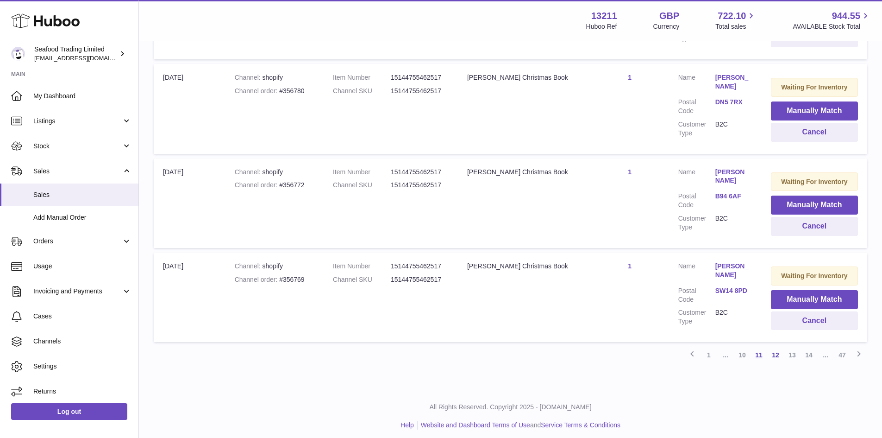
click at [755, 350] on link "11" at bounding box center [759, 354] width 17 height 17
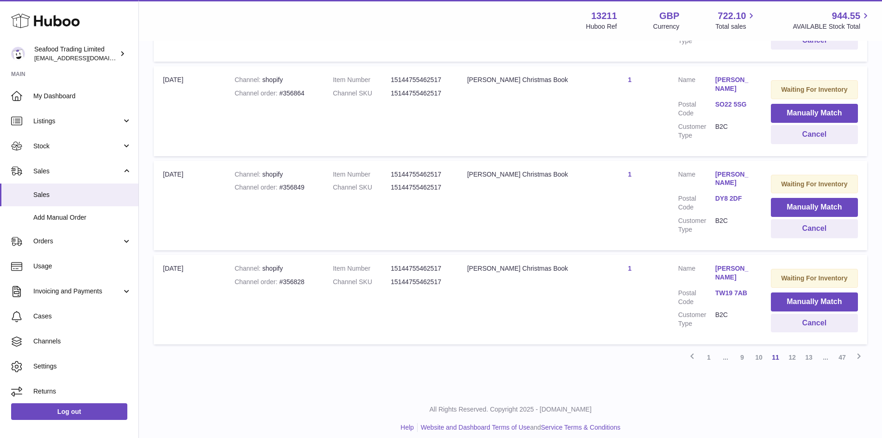
scroll to position [845, 0]
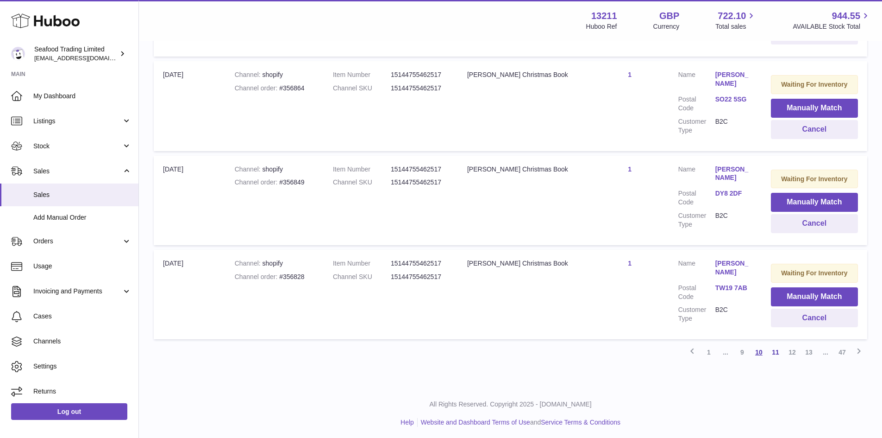
click at [757, 348] on link "10" at bounding box center [759, 352] width 17 height 17
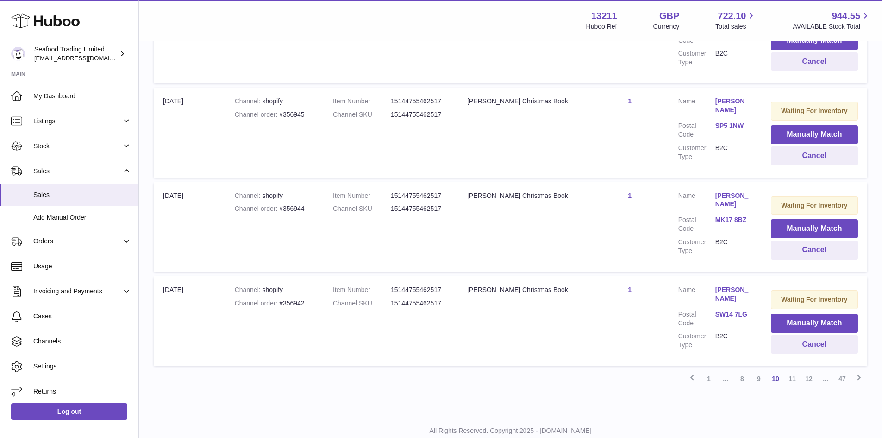
scroll to position [842, 0]
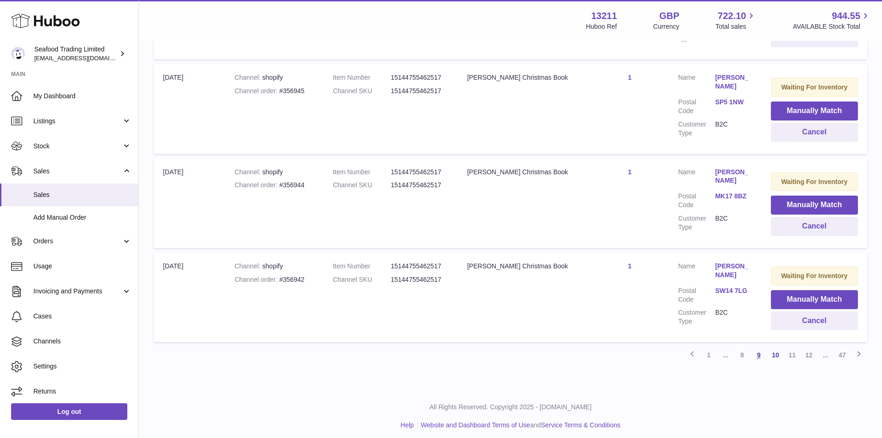
click at [759, 349] on link "9" at bounding box center [759, 354] width 17 height 17
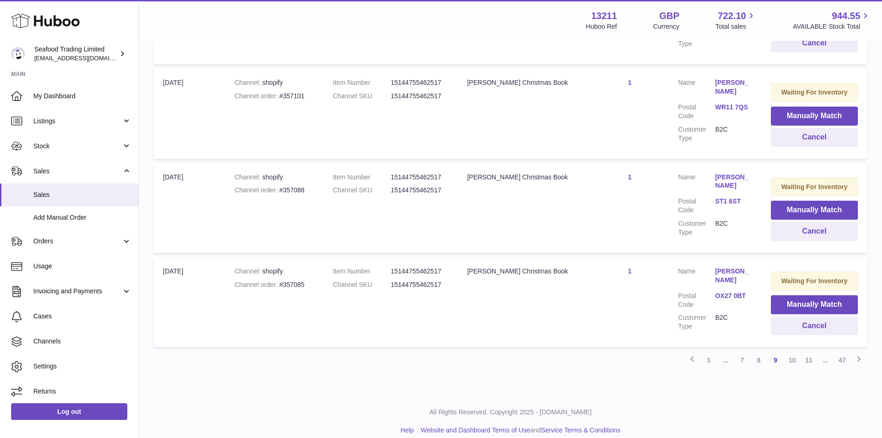
scroll to position [842, 0]
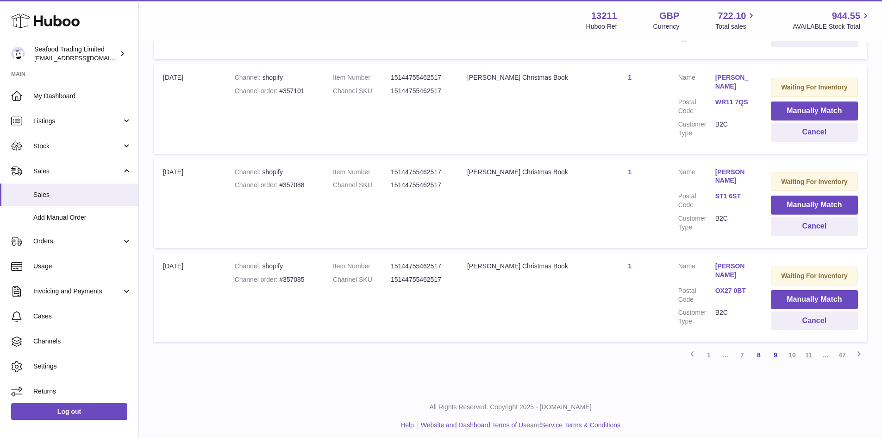
click at [757, 349] on link "8" at bounding box center [759, 354] width 17 height 17
click at [758, 350] on link "7" at bounding box center [759, 354] width 17 height 17
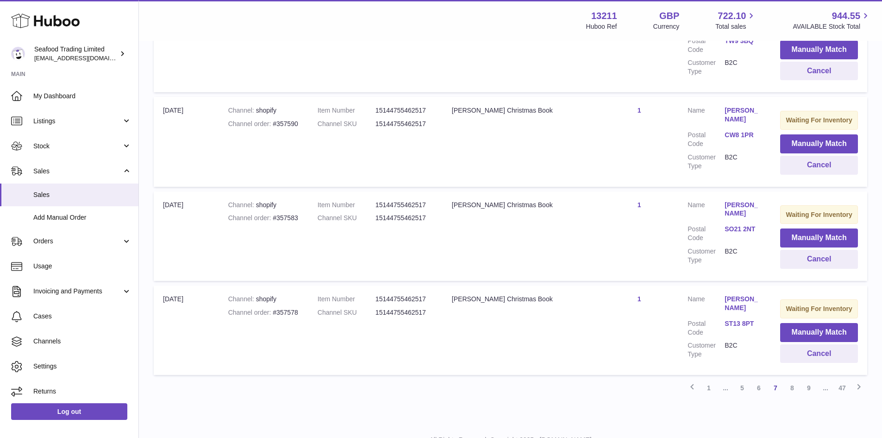
scroll to position [829, 0]
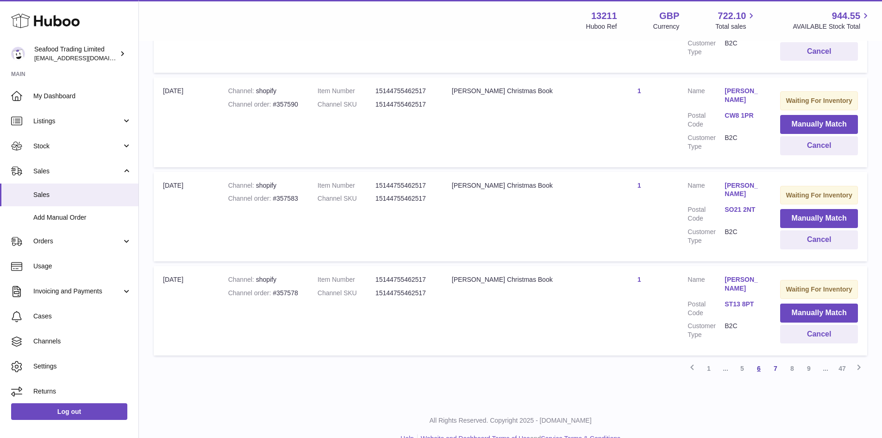
click at [759, 369] on link "6" at bounding box center [759, 368] width 17 height 17
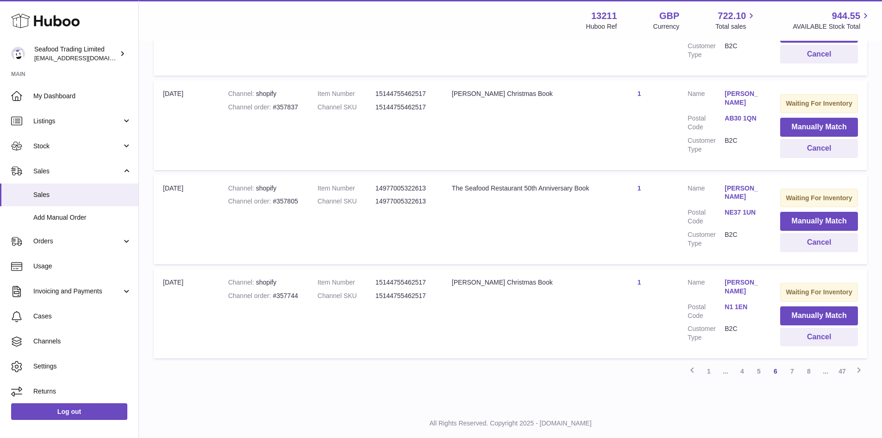
scroll to position [842, 0]
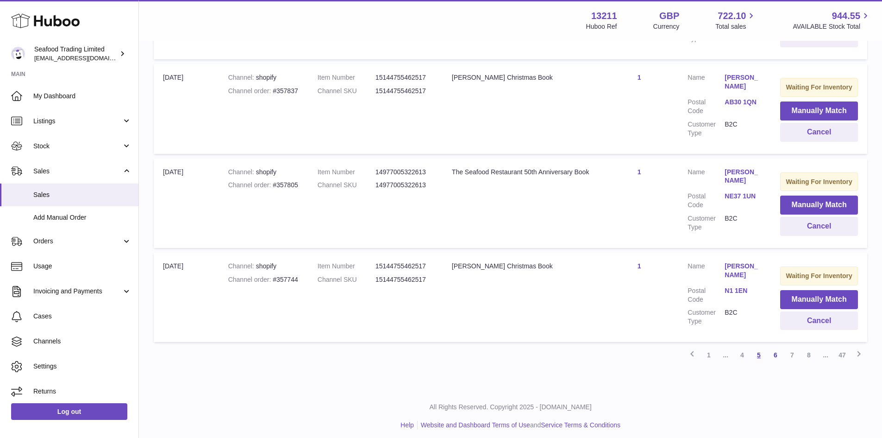
click at [756, 348] on link "5" at bounding box center [759, 354] width 17 height 17
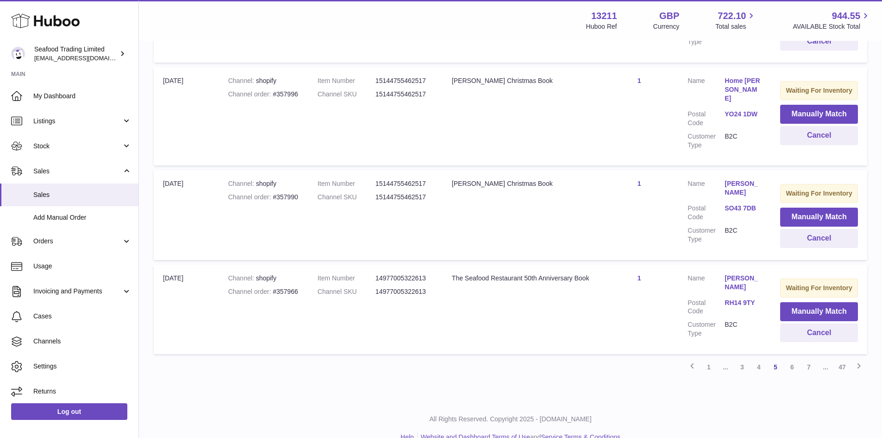
scroll to position [848, 0]
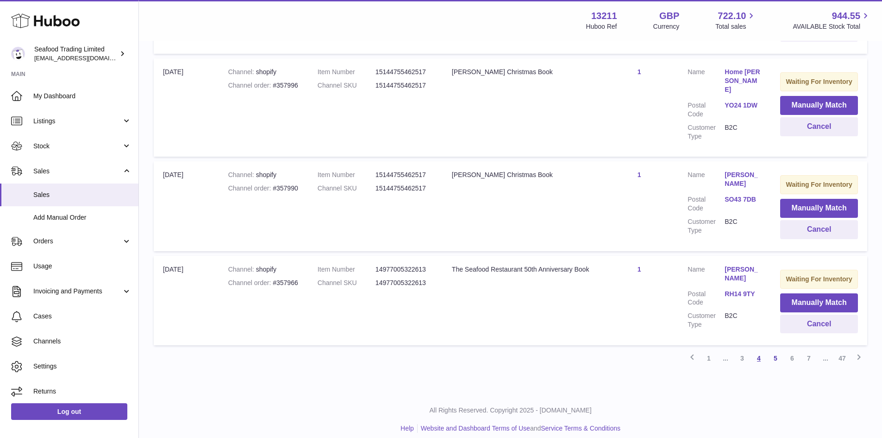
click at [759, 350] on link "4" at bounding box center [759, 358] width 17 height 17
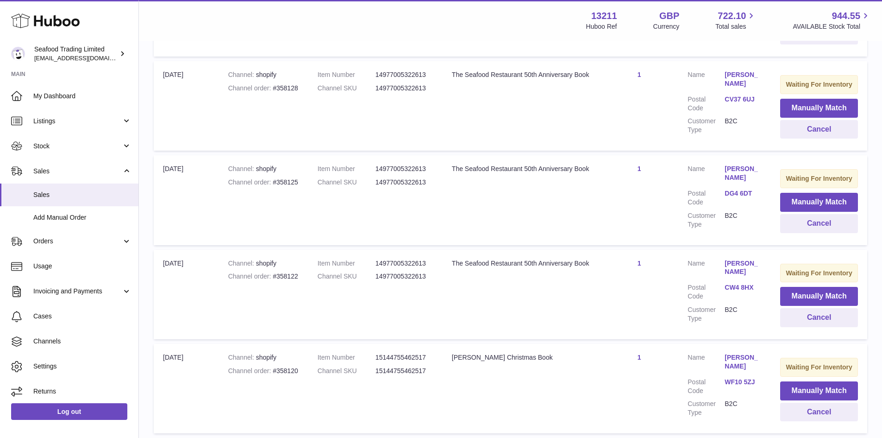
scroll to position [783, 0]
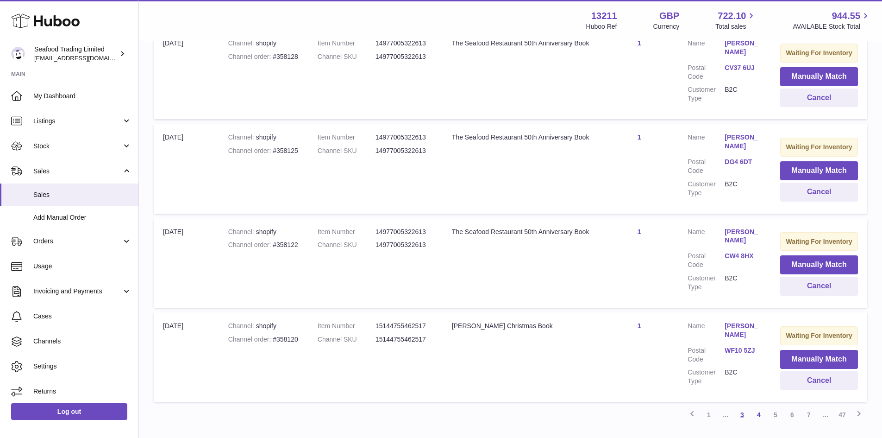
click at [742, 406] on link "3" at bounding box center [742, 414] width 17 height 17
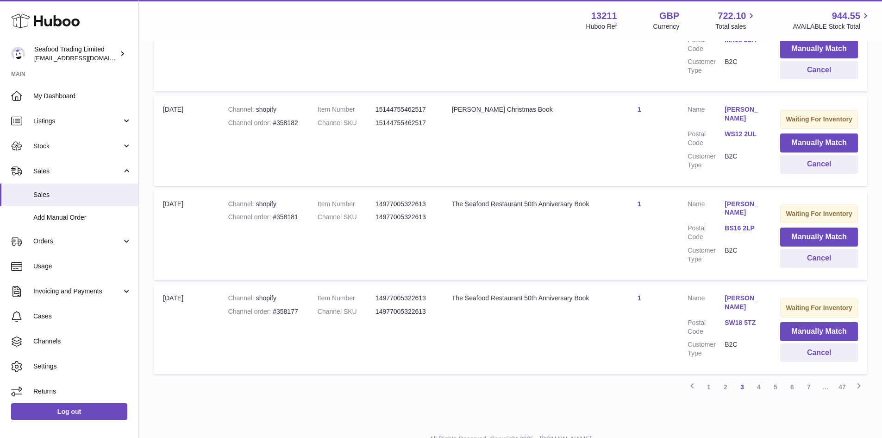
scroll to position [829, 0]
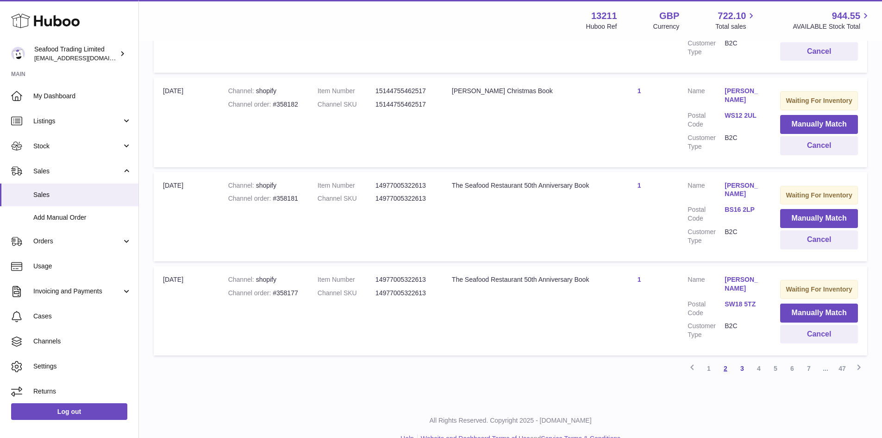
click at [726, 360] on link "2" at bounding box center [725, 368] width 17 height 17
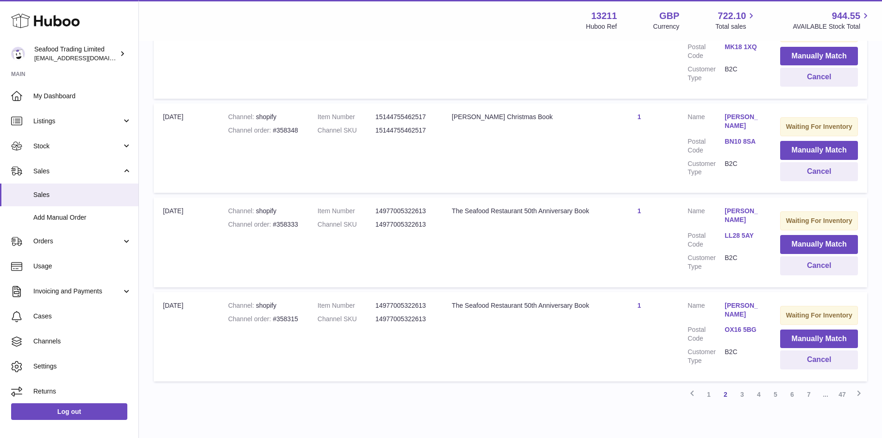
scroll to position [829, 0]
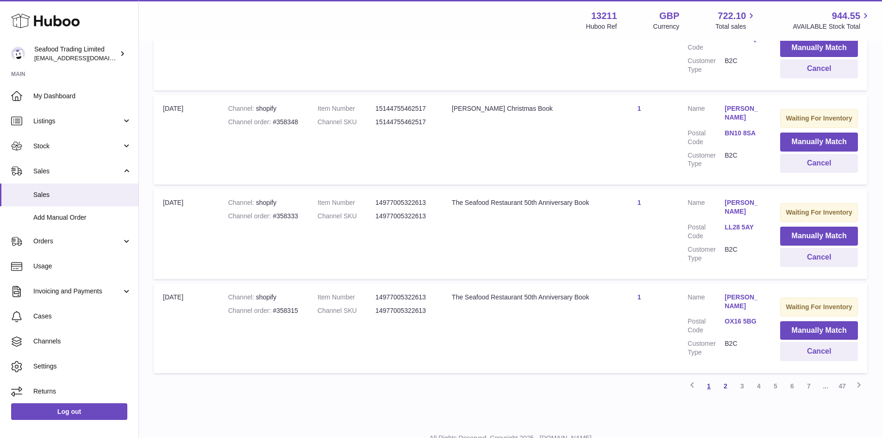
click at [707, 377] on link "1" at bounding box center [709, 385] width 17 height 17
